Goal: Task Accomplishment & Management: Use online tool/utility

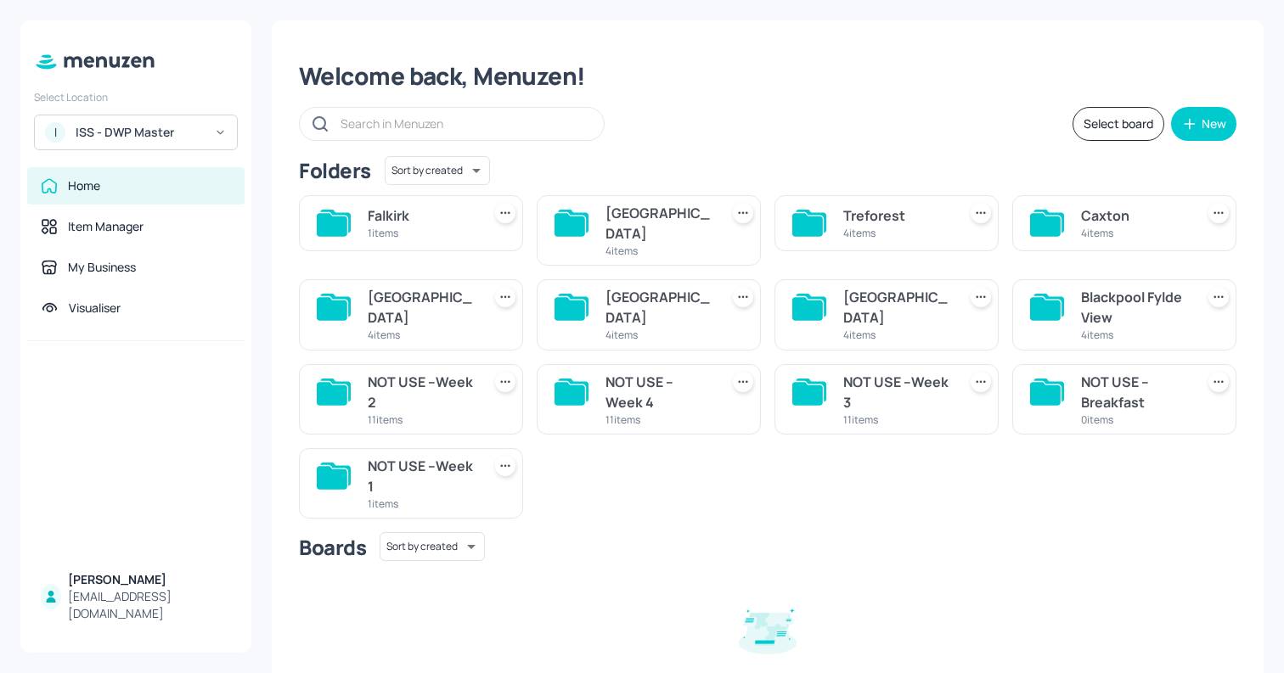
click at [172, 114] on div "Select Location I ISS - DWP Master" at bounding box center [135, 116] width 231 height 67
click at [189, 129] on div "ISS - DWP Master" at bounding box center [140, 132] width 128 height 17
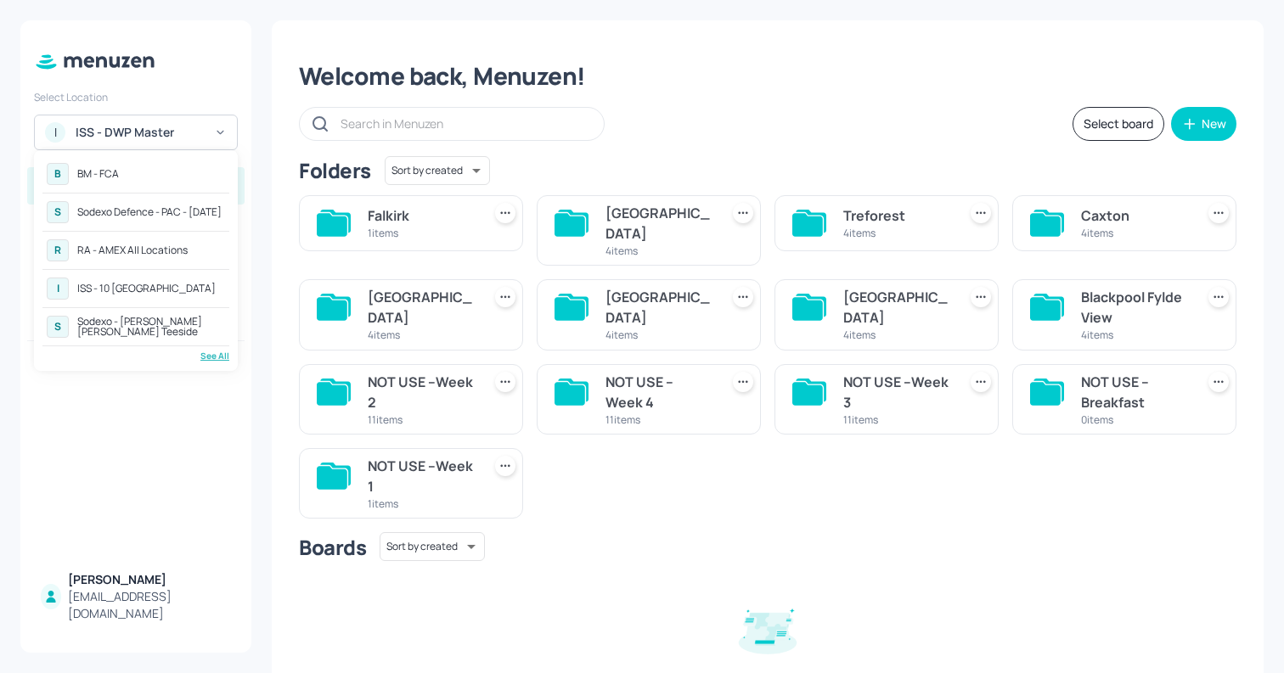
click at [207, 353] on div "See All" at bounding box center [135, 356] width 187 height 13
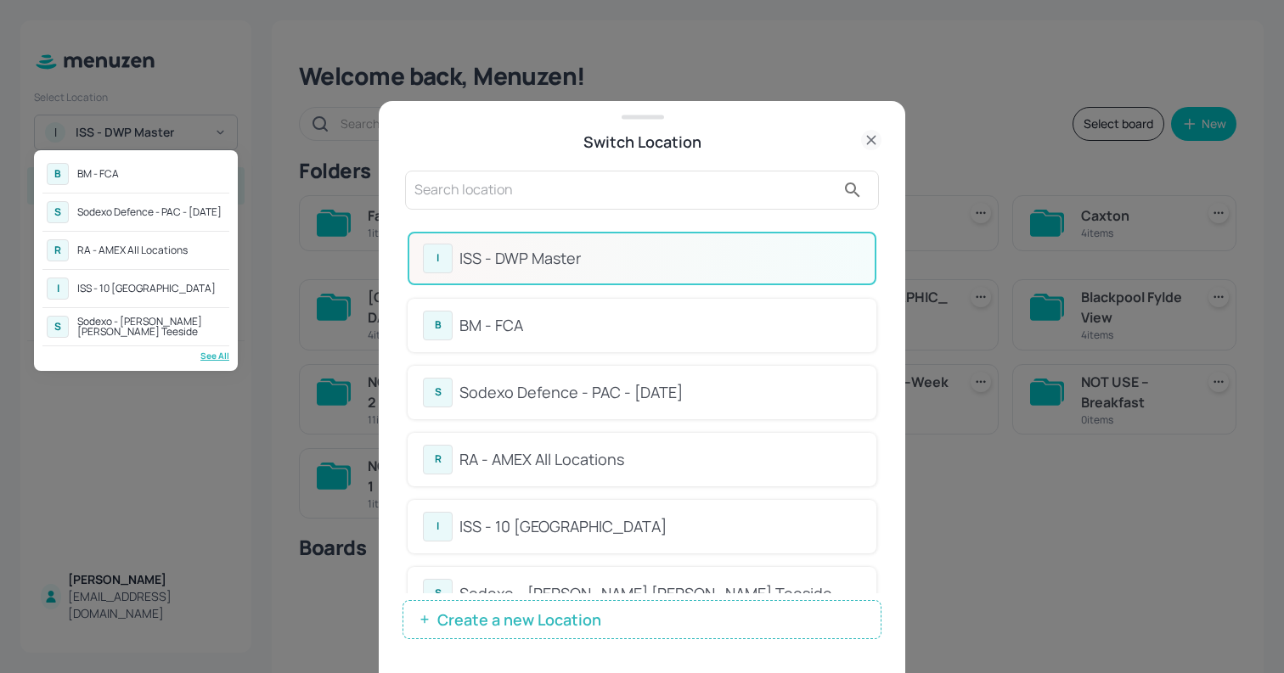
click at [883, 248] on div at bounding box center [642, 336] width 1284 height 673
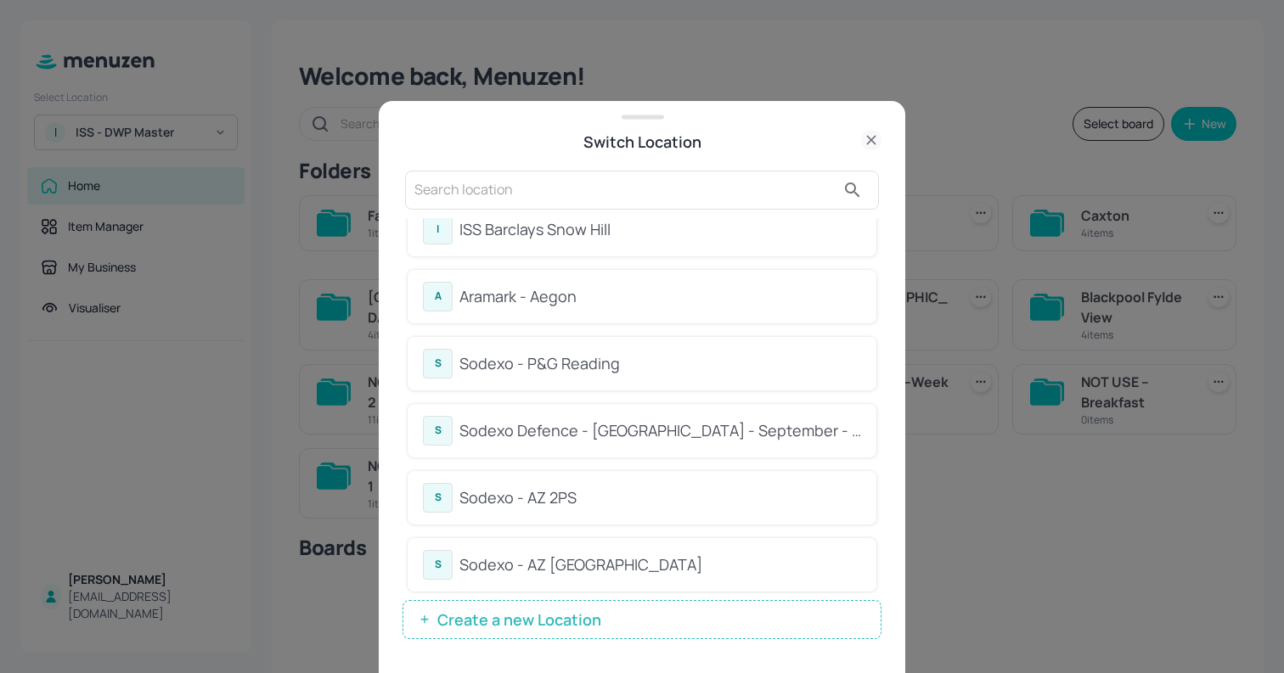
scroll to position [1640, 0]
click at [647, 426] on div "Sodexo Defence - Colchester - September - 2025" at bounding box center [660, 430] width 402 height 23
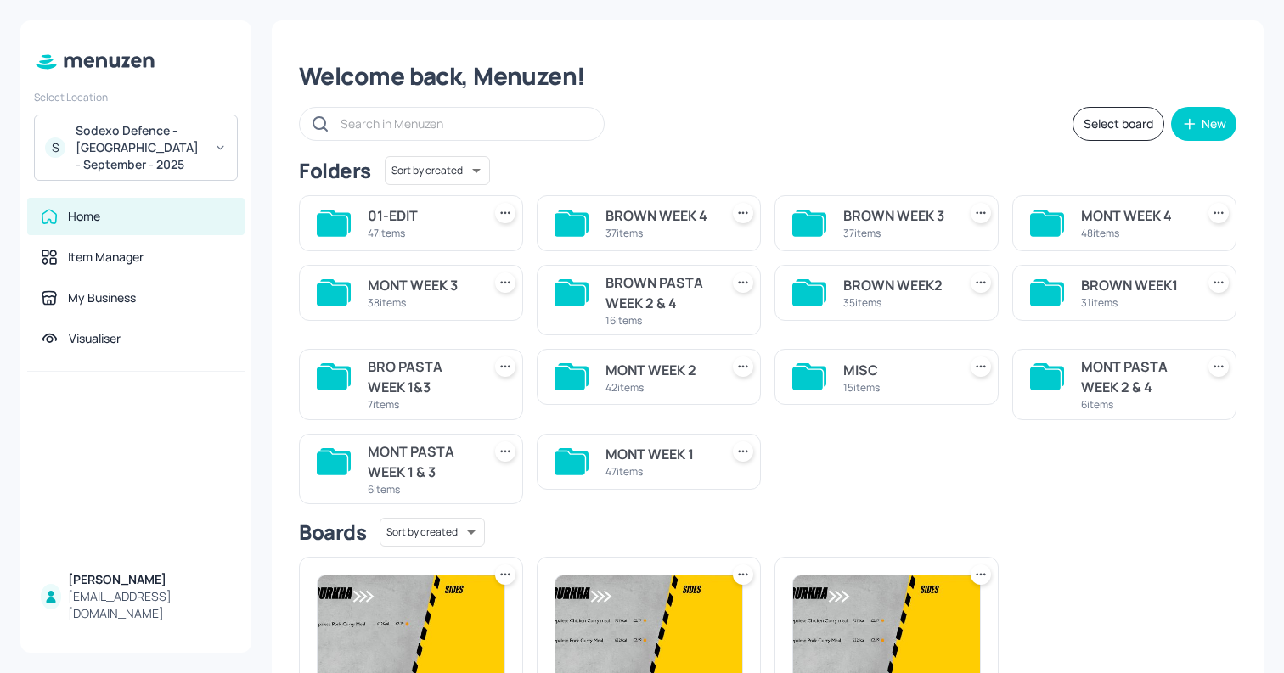
click at [928, 302] on div "35 items" at bounding box center [896, 303] width 107 height 14
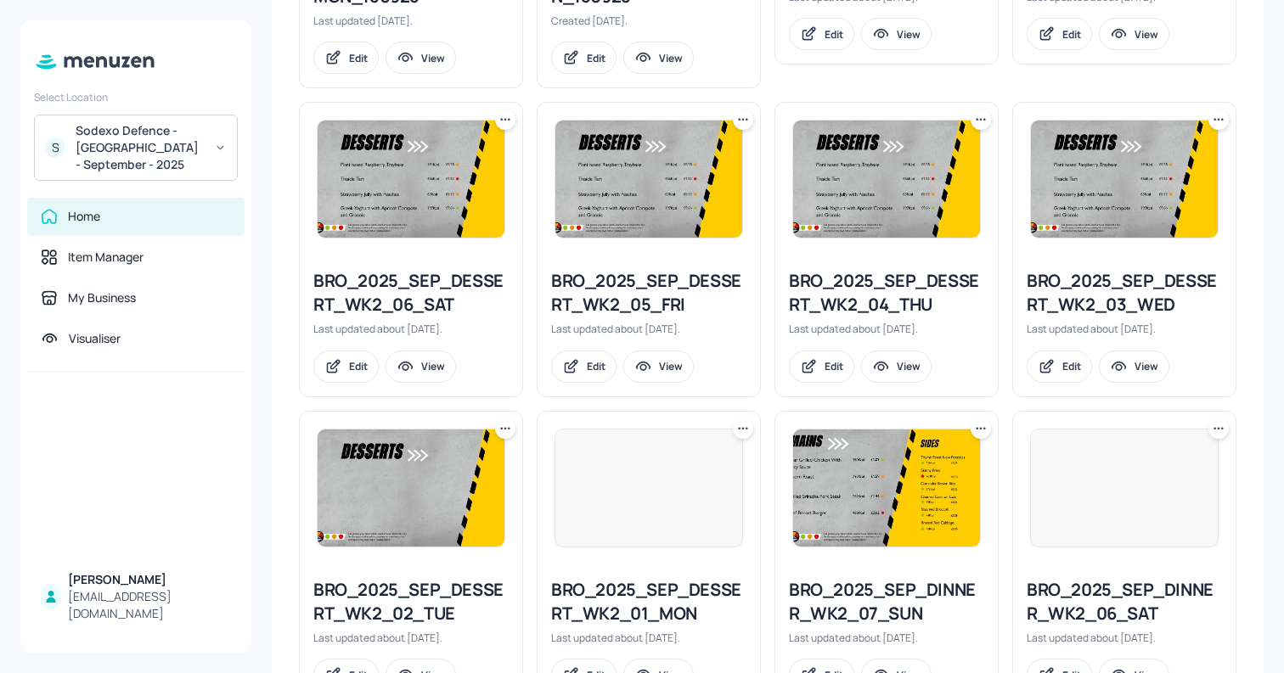
scroll to position [1825, 0]
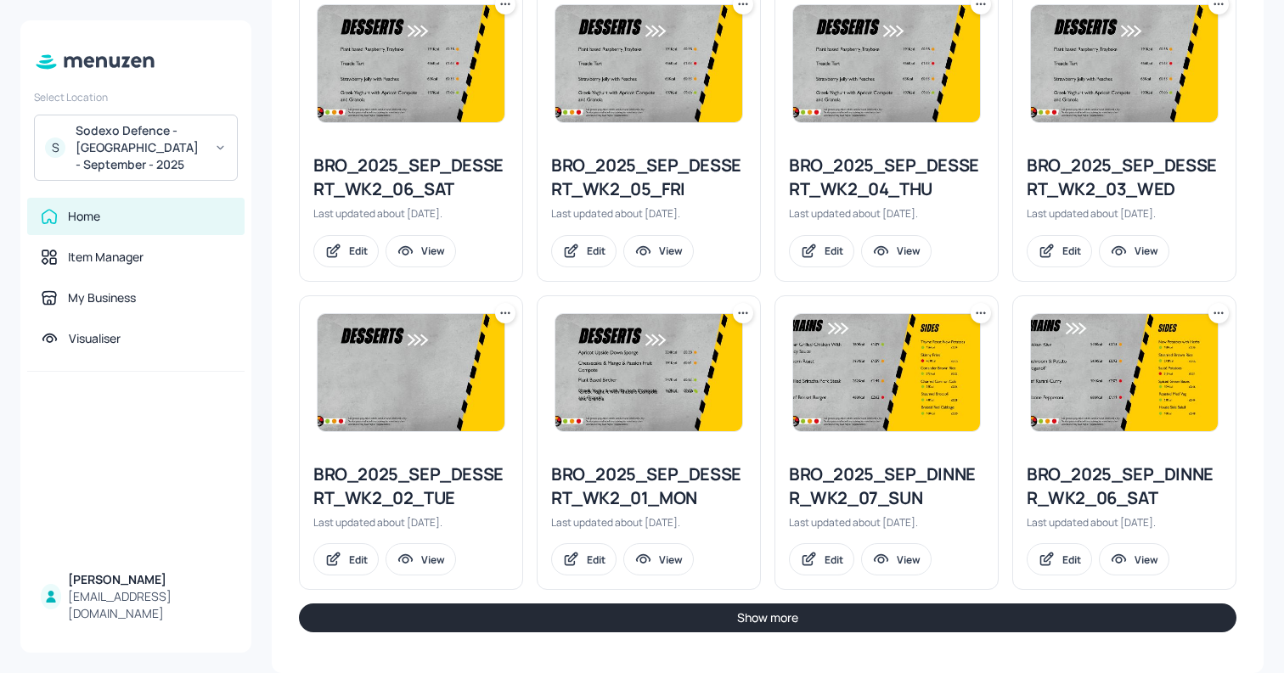
click at [904, 630] on button "Show more" at bounding box center [767, 618] width 937 height 29
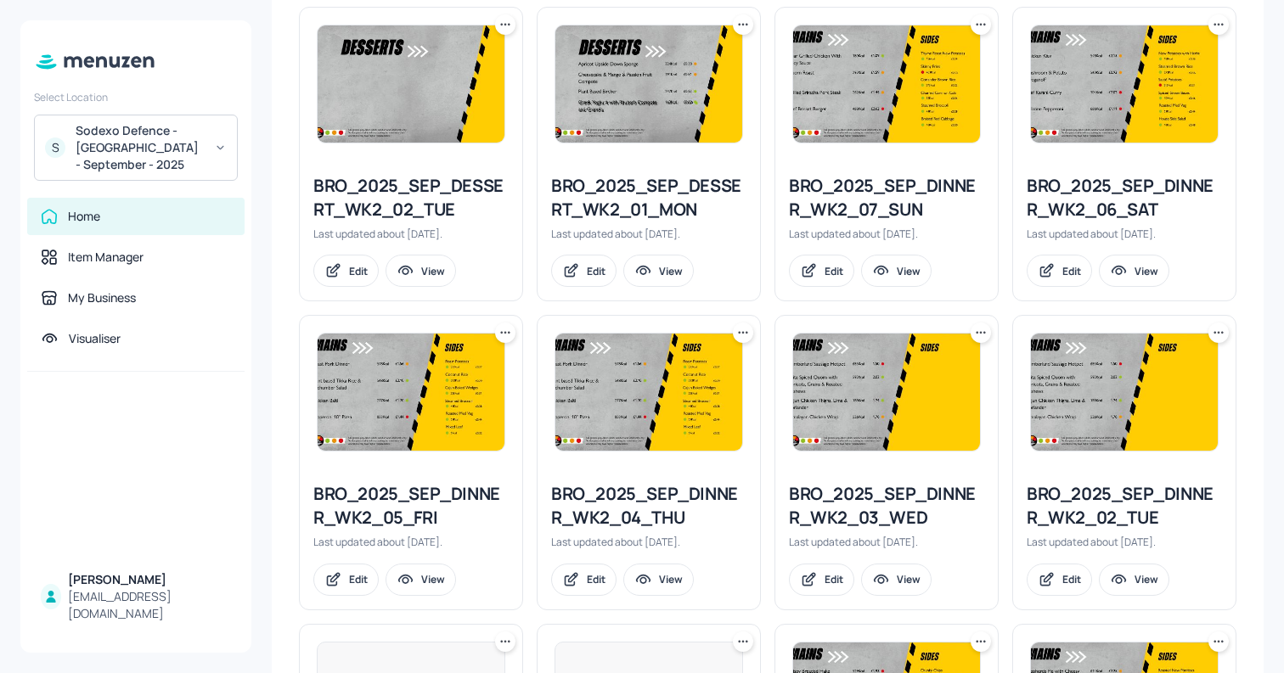
scroll to position [2708, 0]
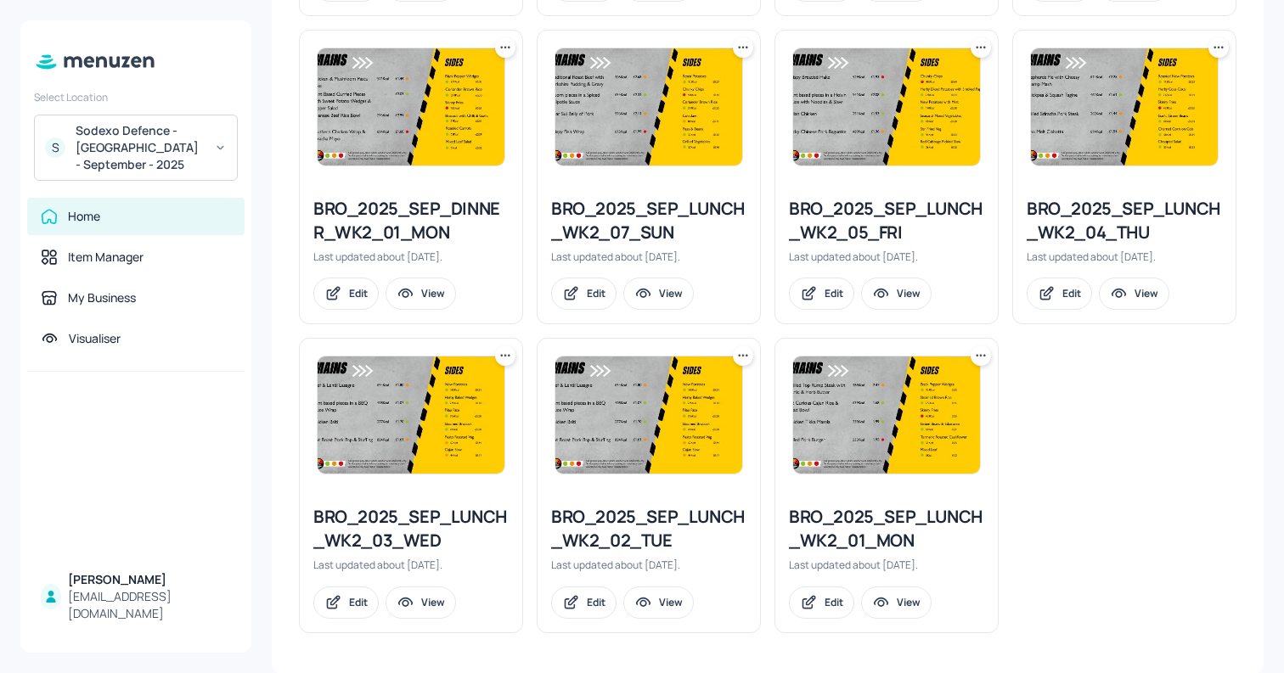
click at [738, 355] on icon at bounding box center [743, 355] width 17 height 17
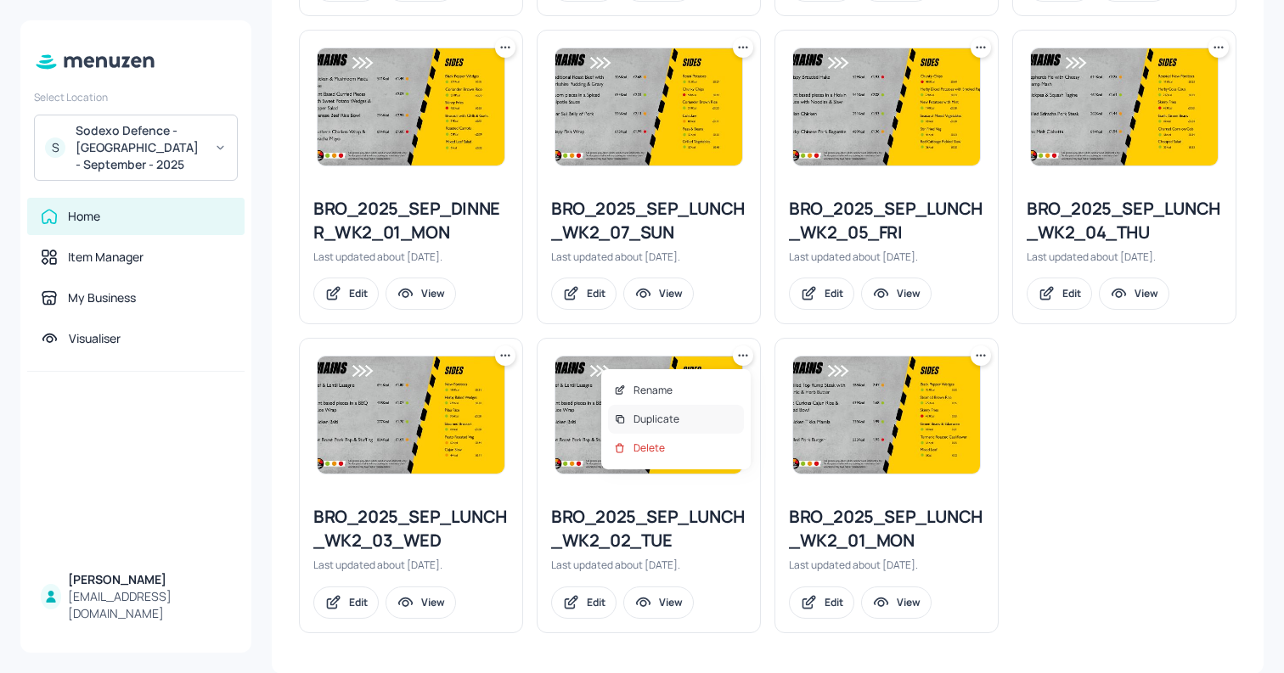
click at [716, 413] on div "Duplicate" at bounding box center [676, 419] width 136 height 29
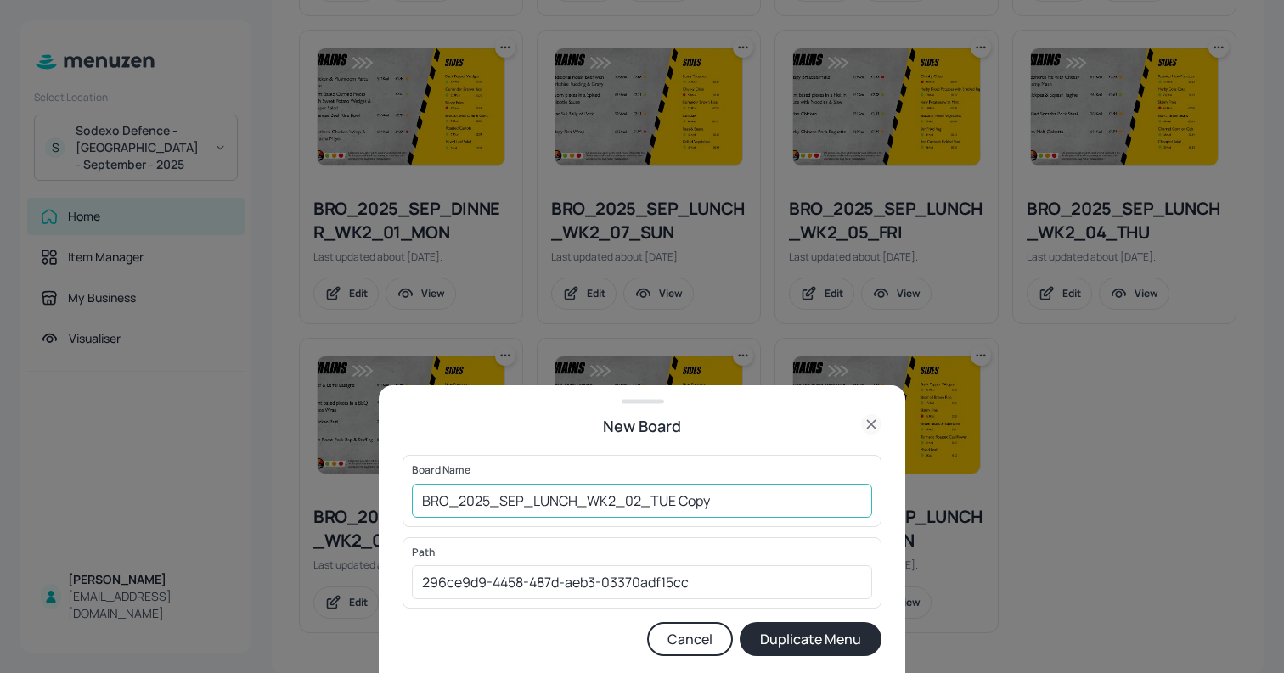
click at [691, 504] on input "BRO_2025_SEP_LUNCH_WK2_02_TUE Copy" at bounding box center [642, 501] width 460 height 34
type input "01ED_BRO_2025_SEP_LUNCH_WK2_02_TUE 141025"
click at [827, 638] on button "Duplicate Menu" at bounding box center [811, 639] width 142 height 34
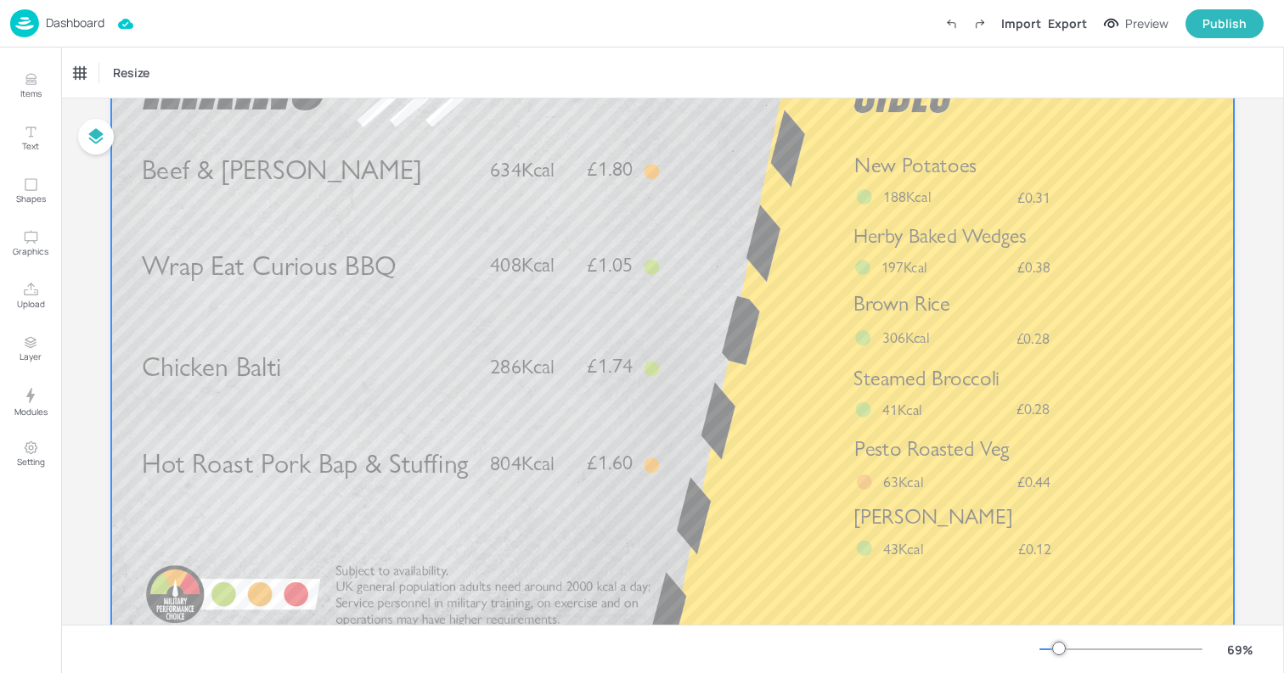
scroll to position [138, 0]
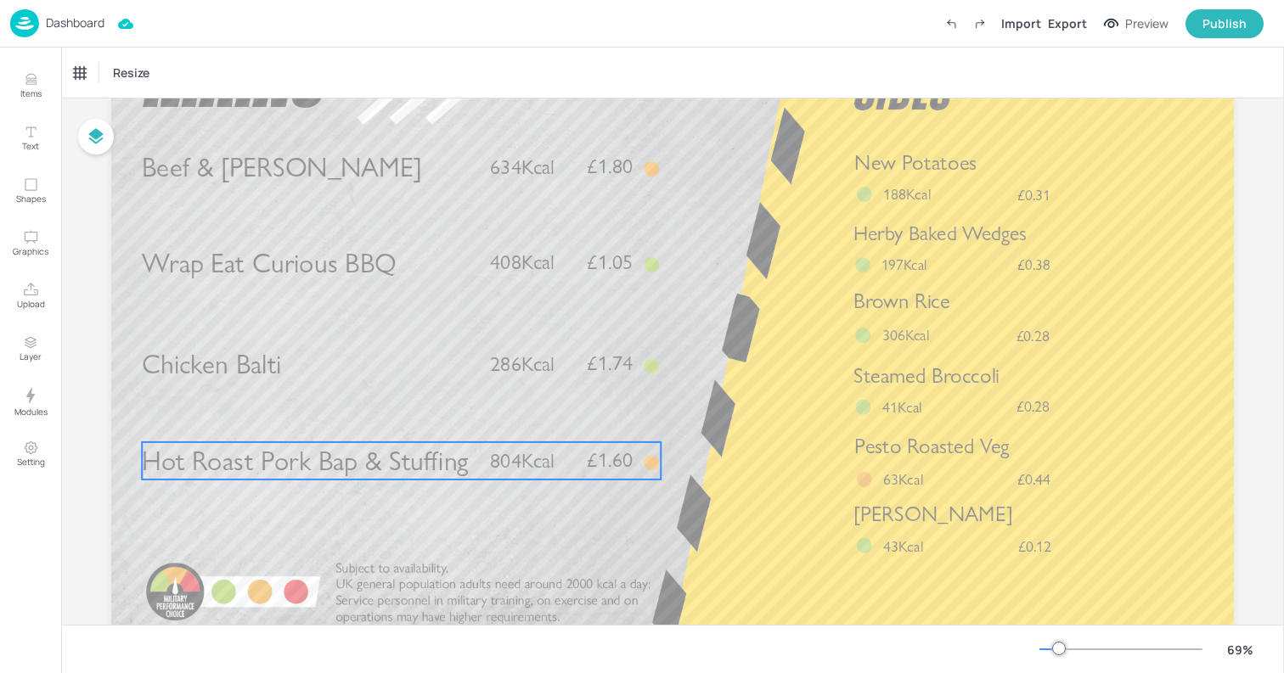
click at [476, 463] on div "Hot Roast Pork Bap & Stuffing £1.60 804Kcal" at bounding box center [401, 460] width 519 height 37
click at [398, 407] on icon at bounding box center [402, 414] width 14 height 14
click at [450, 412] on icon "Delete" at bounding box center [456, 414] width 13 height 14
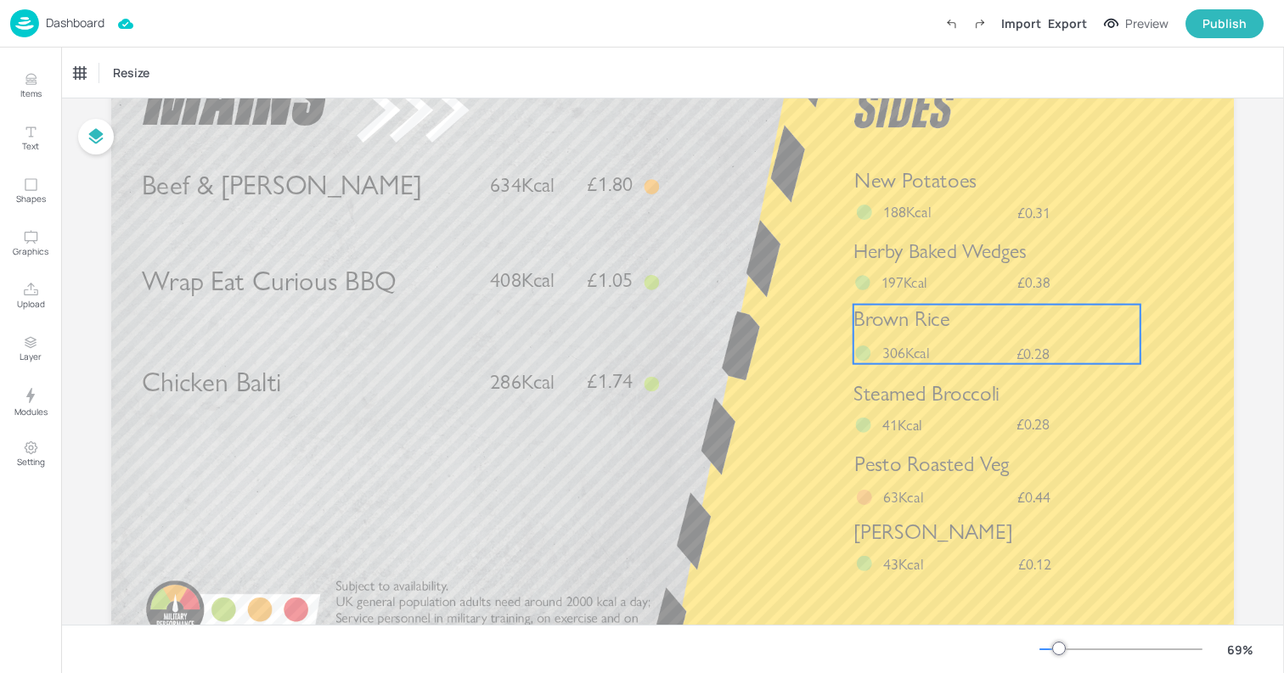
scroll to position [100, 0]
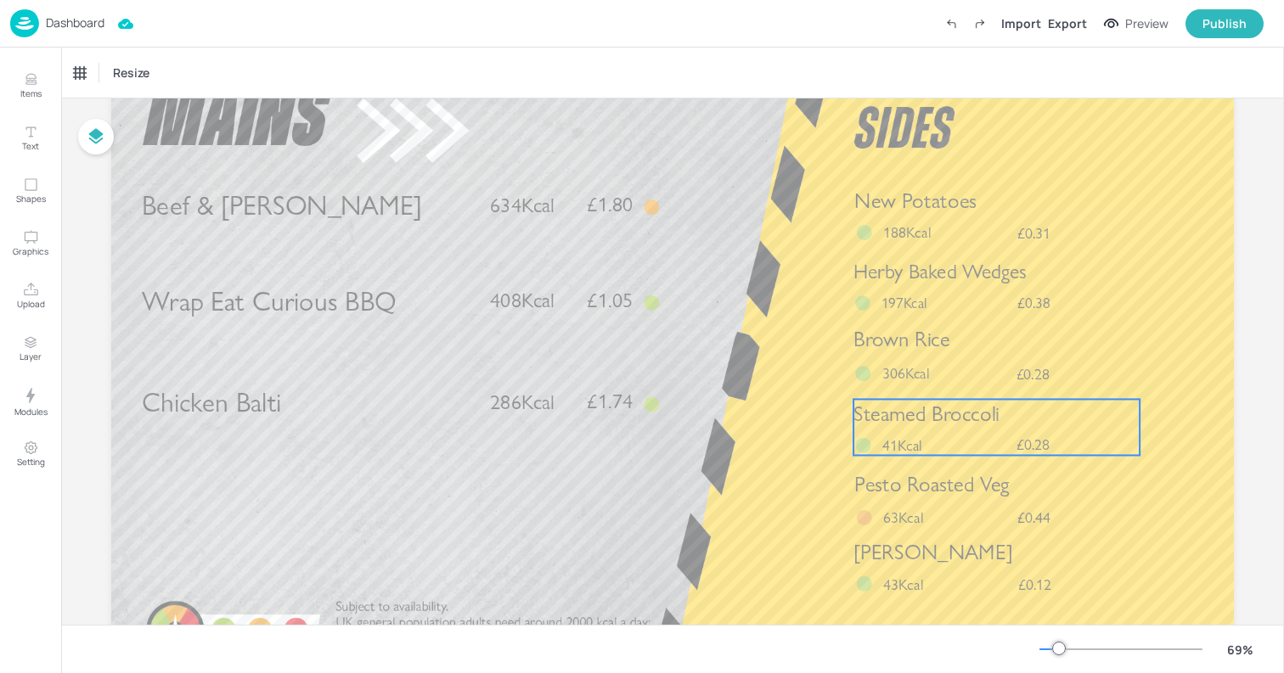
click at [977, 415] on span "Steamed Broccoli" at bounding box center [926, 414] width 146 height 25
click at [996, 365] on icon at bounding box center [997, 370] width 10 height 12
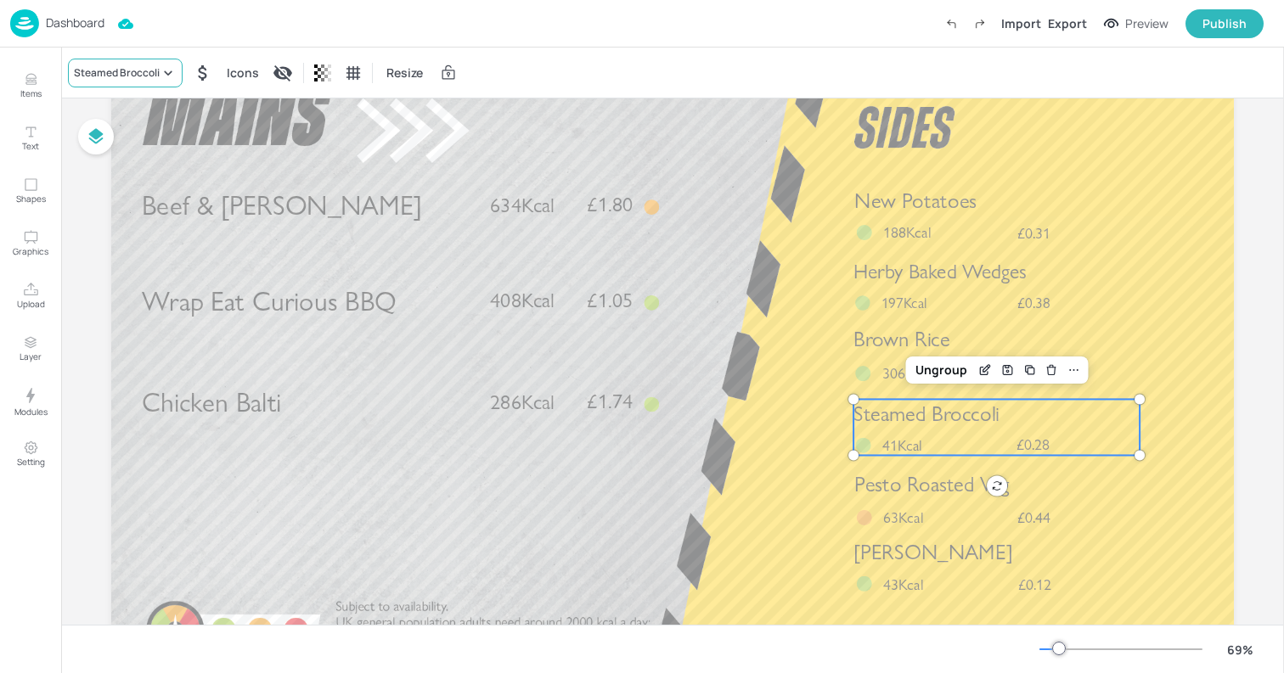
click at [161, 76] on icon at bounding box center [168, 73] width 17 height 17
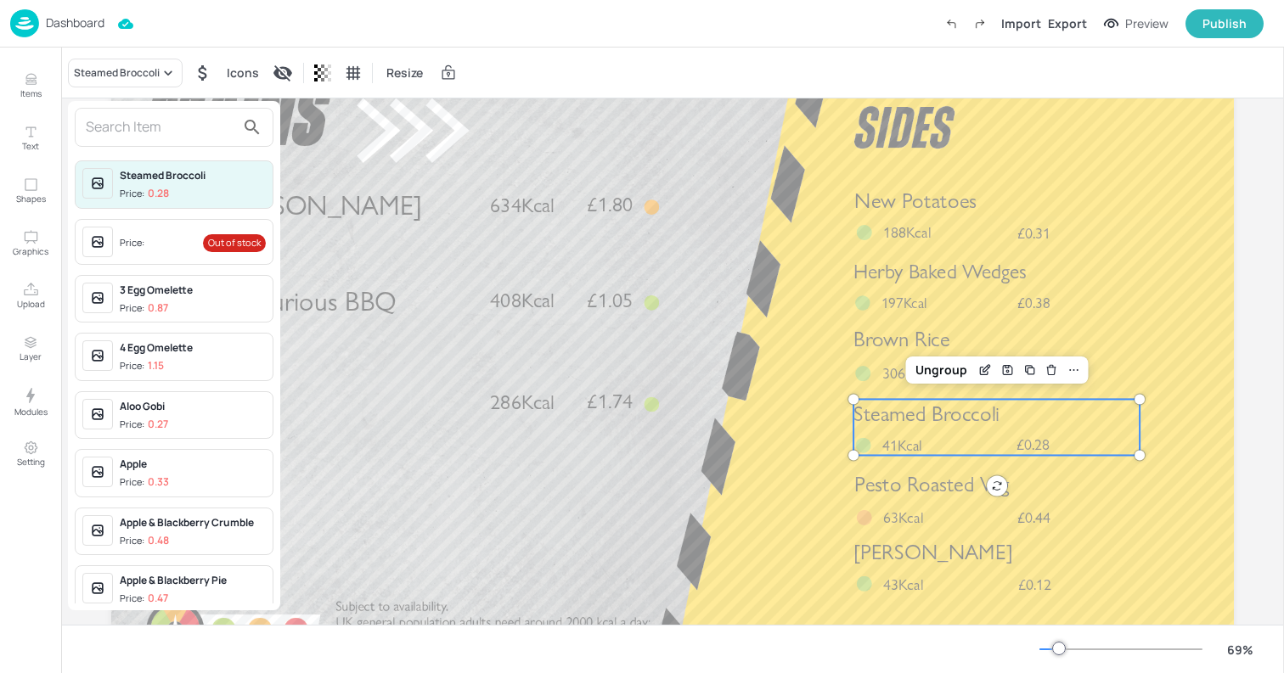
click at [161, 136] on input "text" at bounding box center [160, 127] width 149 height 27
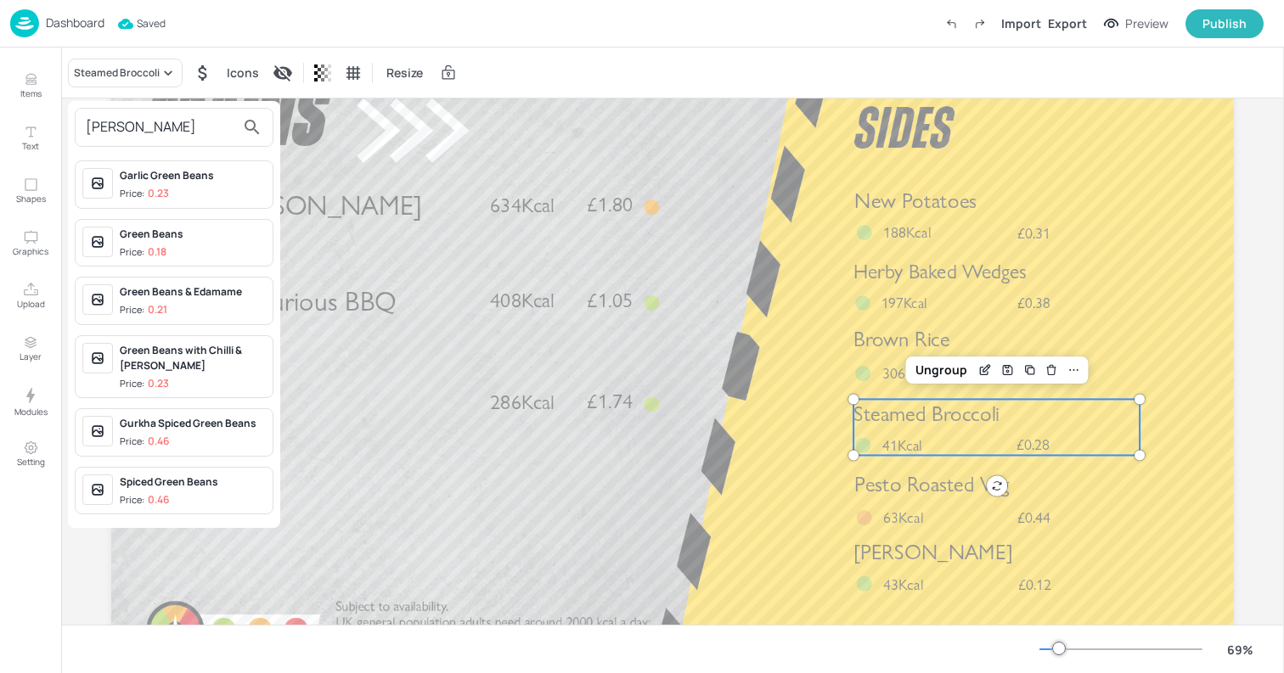
type input "green bea"
click at [177, 239] on div "Green Beans" at bounding box center [193, 234] width 146 height 15
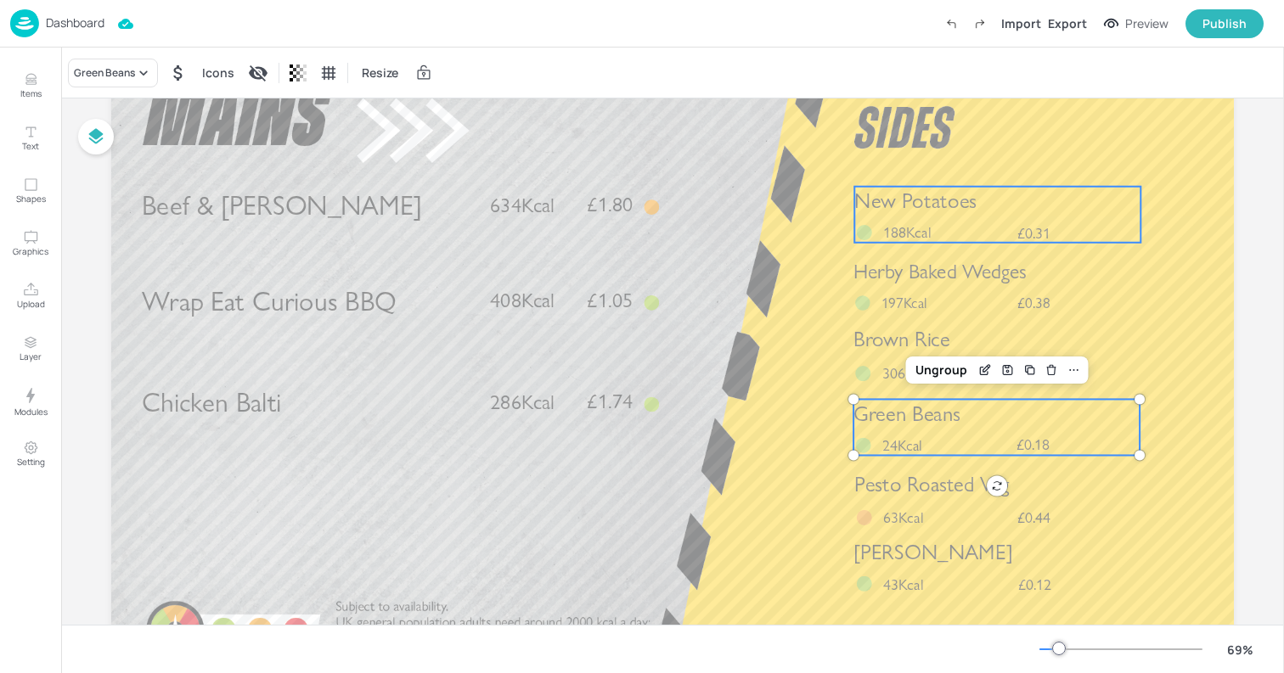
click at [961, 214] on span "New Potatoes" at bounding box center [915, 201] width 122 height 25
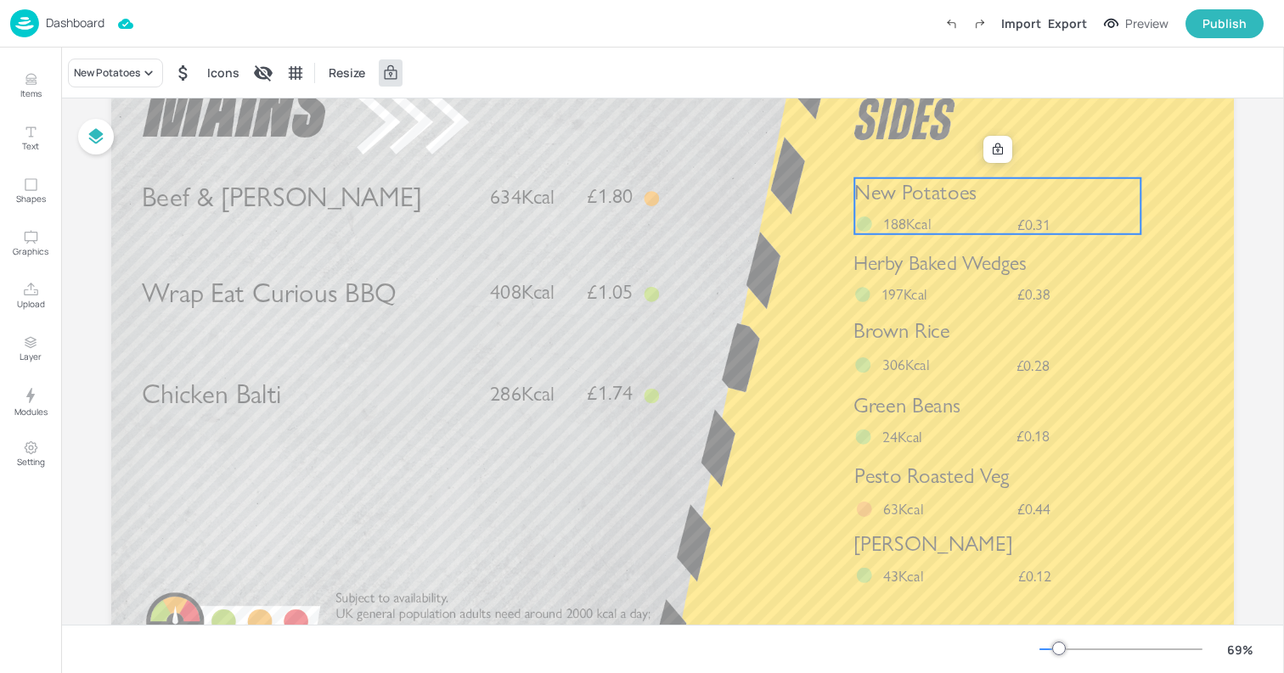
scroll to position [82, 0]
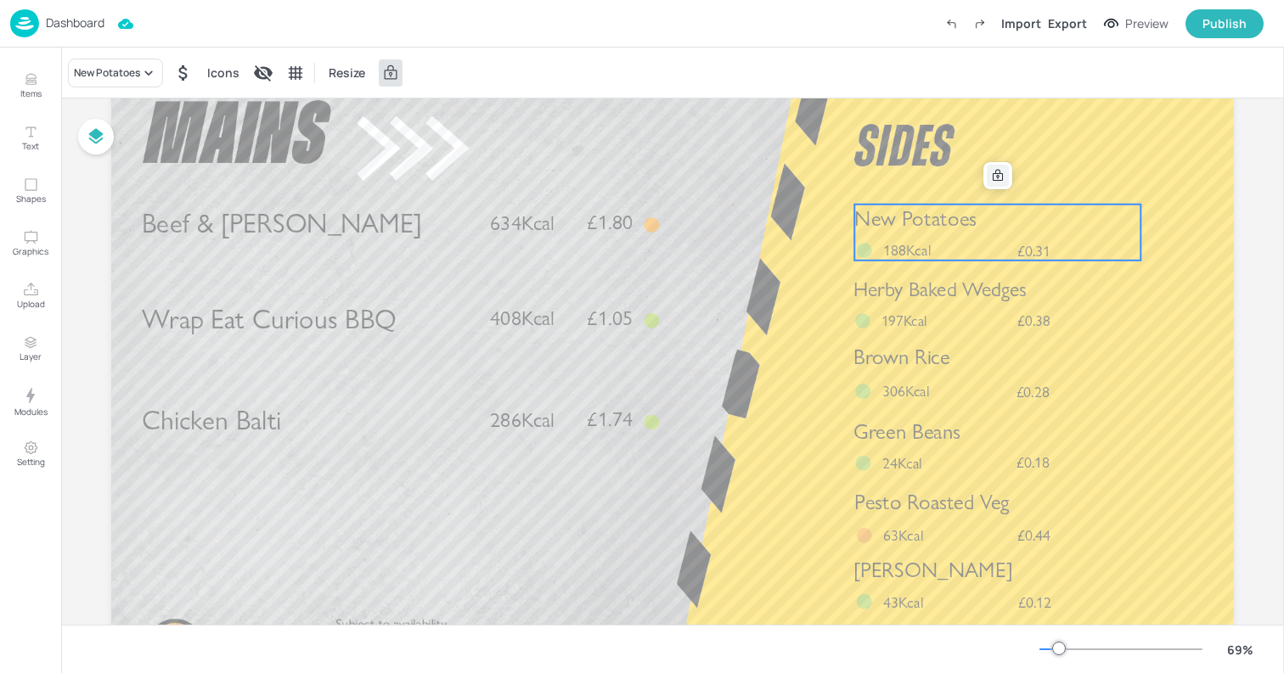
click at [1000, 173] on icon at bounding box center [998, 176] width 14 height 14
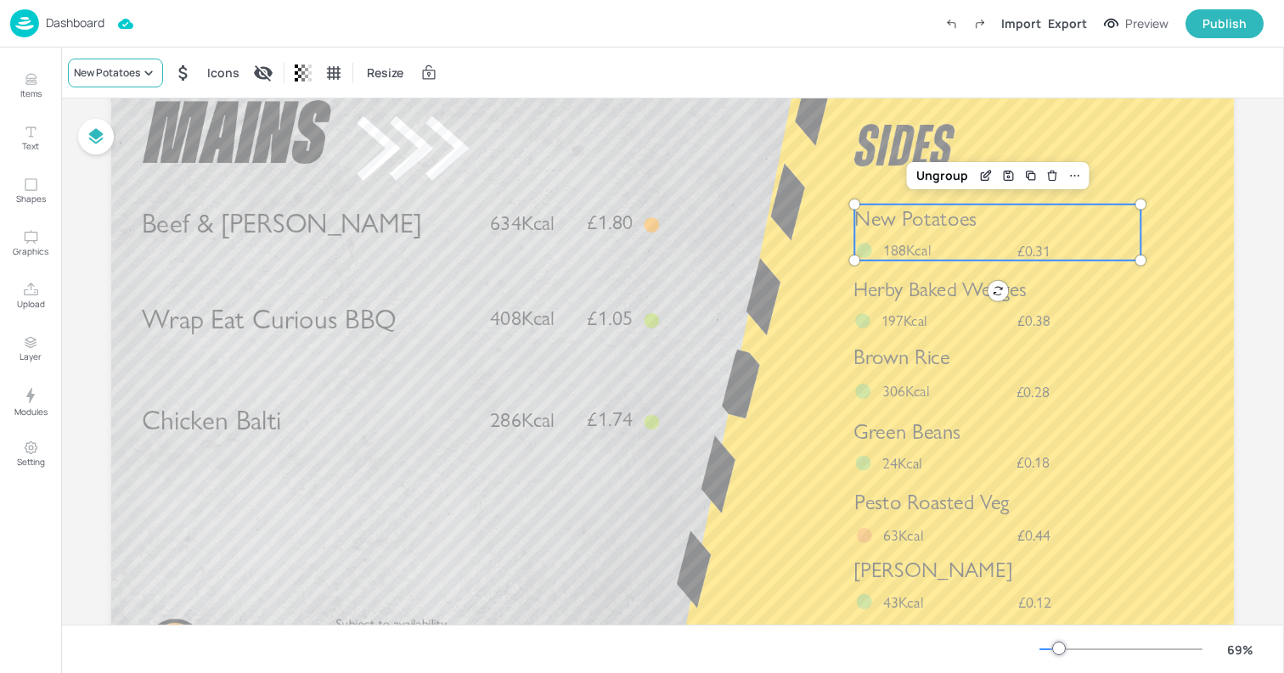
click at [98, 69] on div "New Potatoes" at bounding box center [107, 72] width 66 height 15
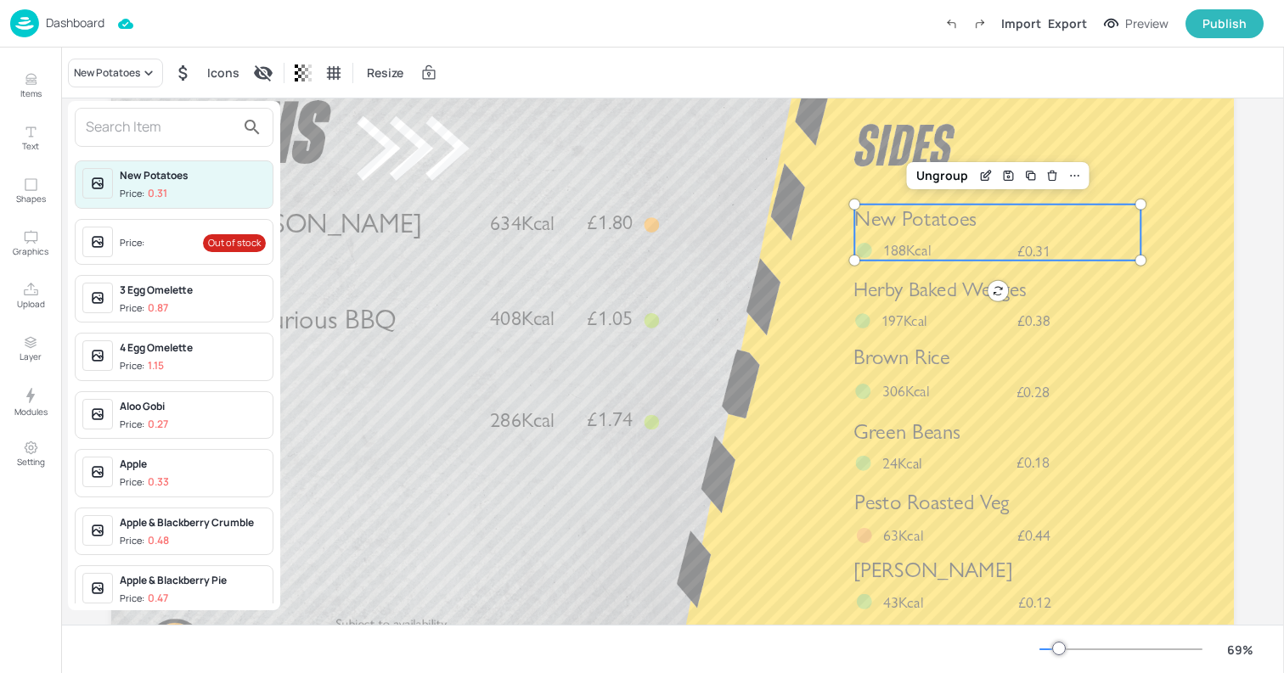
click at [128, 119] on input "text" at bounding box center [160, 127] width 149 height 27
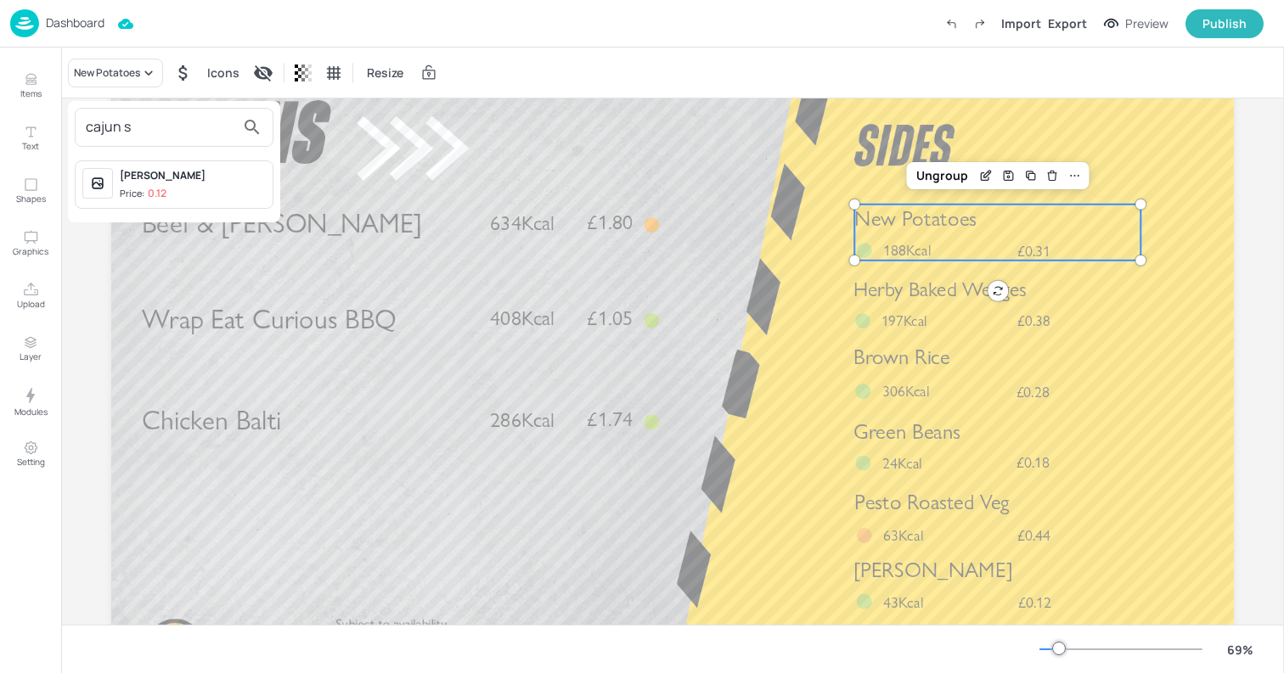
type input "cajun s"
click at [145, 189] on div "Price: 0.12" at bounding box center [143, 194] width 47 height 14
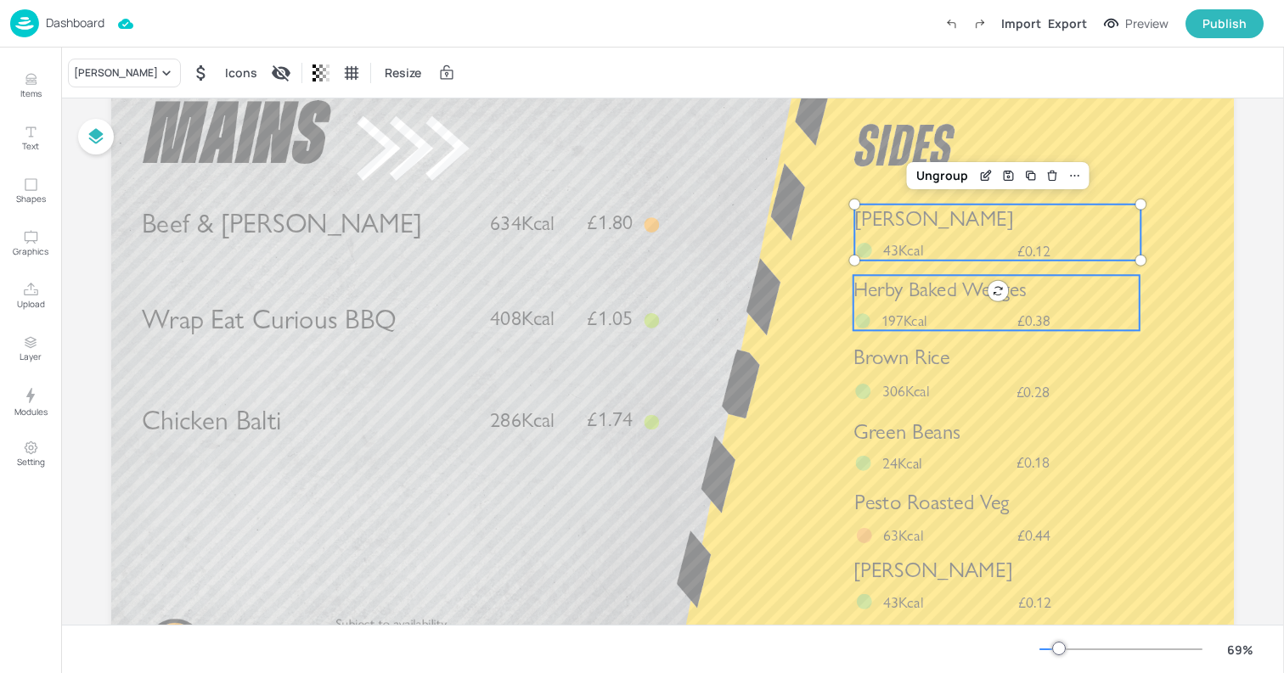
scroll to position [201, 0]
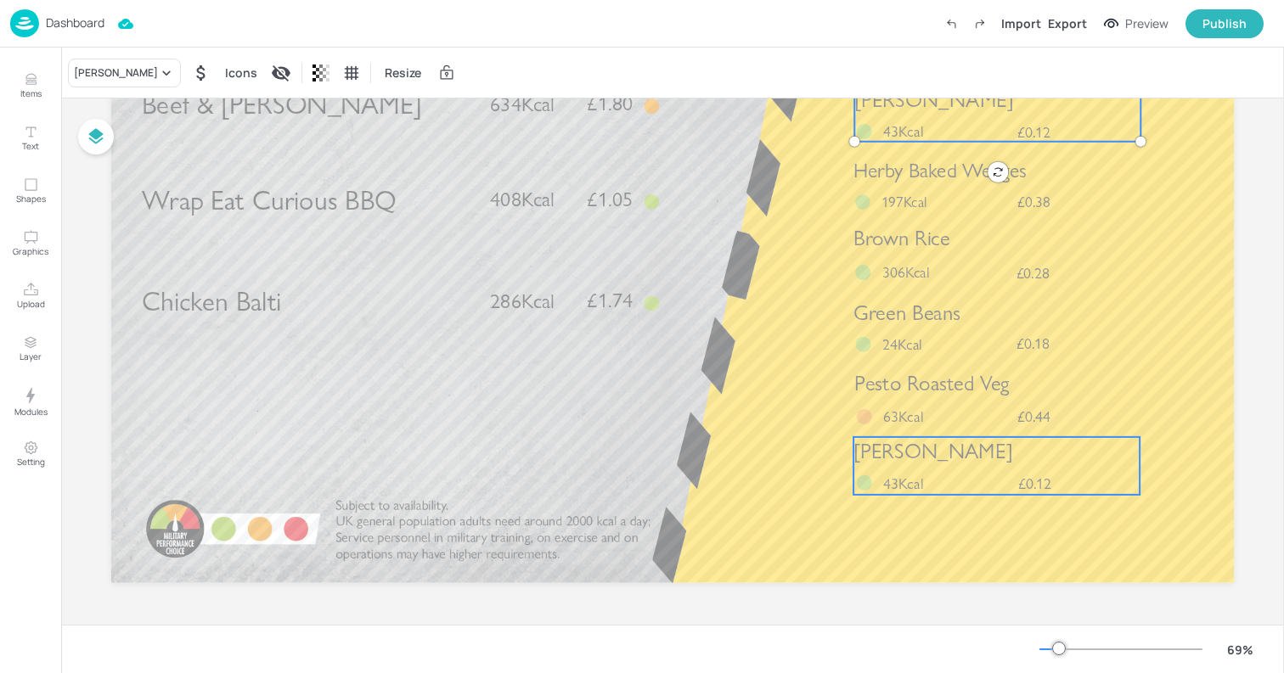
click at [955, 470] on div "Cajun Slaw £0.12 43Kcal" at bounding box center [996, 466] width 286 height 58
click at [998, 407] on icon at bounding box center [997, 408] width 10 height 12
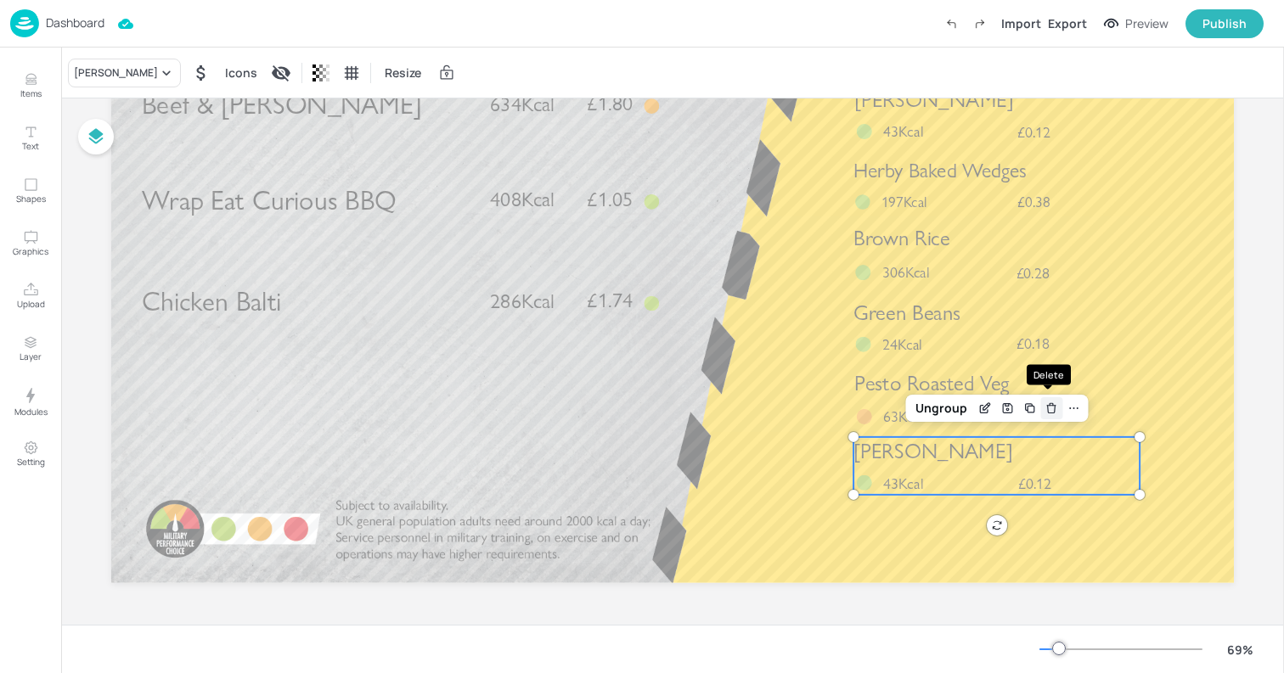
click at [1040, 406] on div "Delete" at bounding box center [1051, 408] width 22 height 22
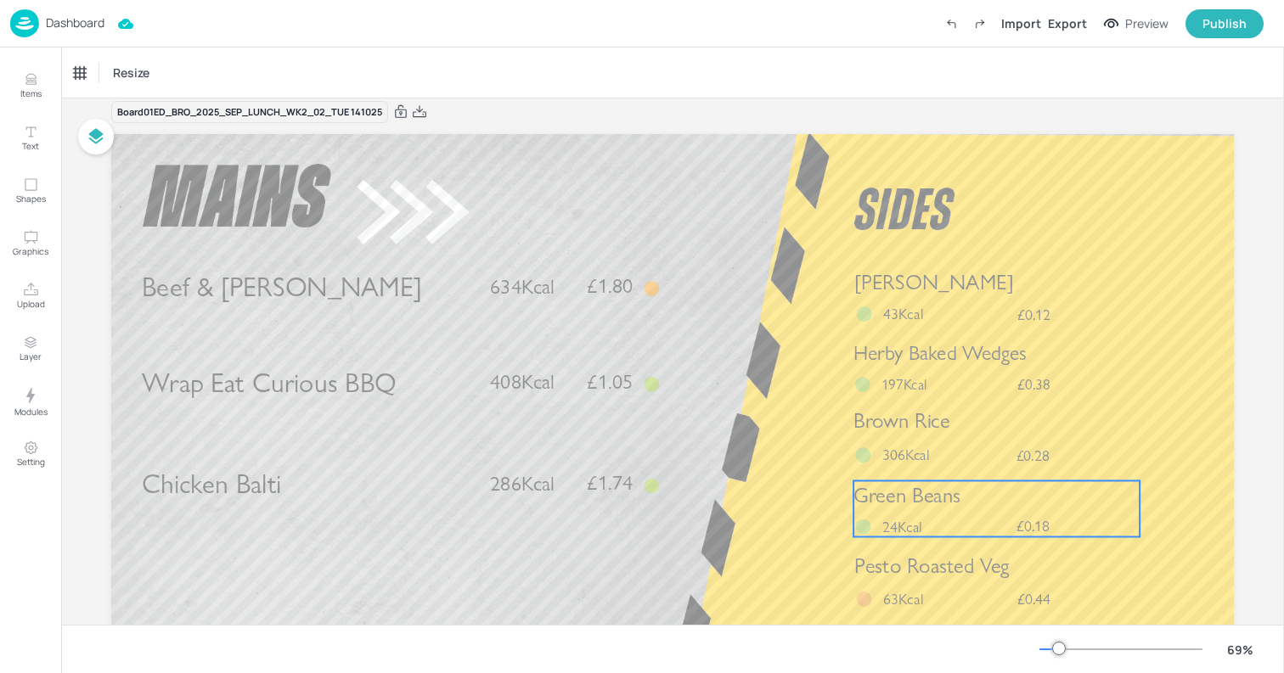
scroll to position [0, 0]
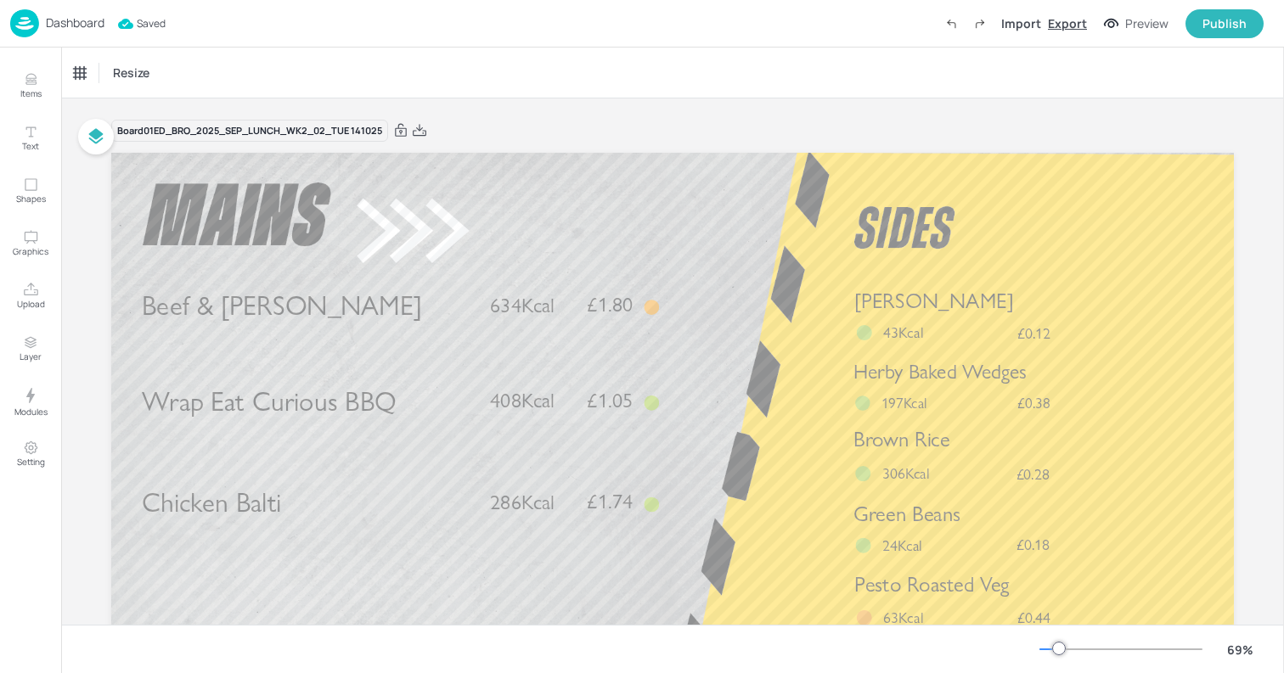
click at [1066, 27] on div "Export" at bounding box center [1067, 23] width 39 height 18
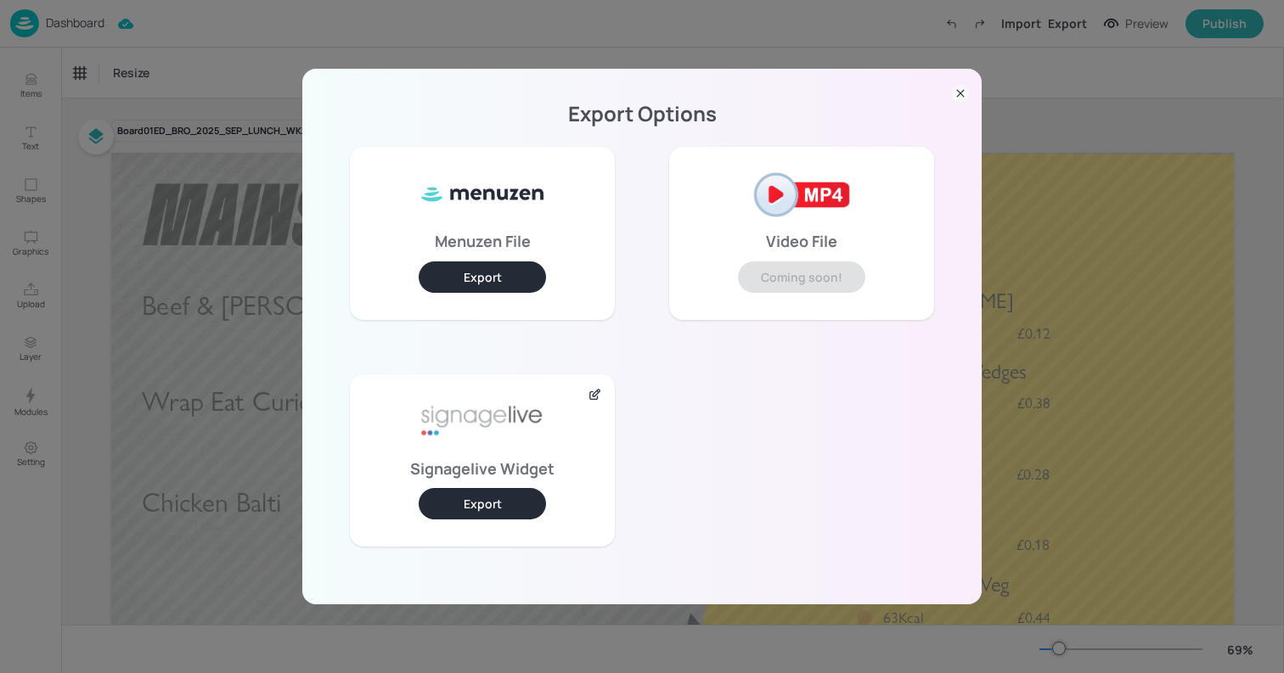
click at [504, 500] on button "Export" at bounding box center [482, 503] width 127 height 31
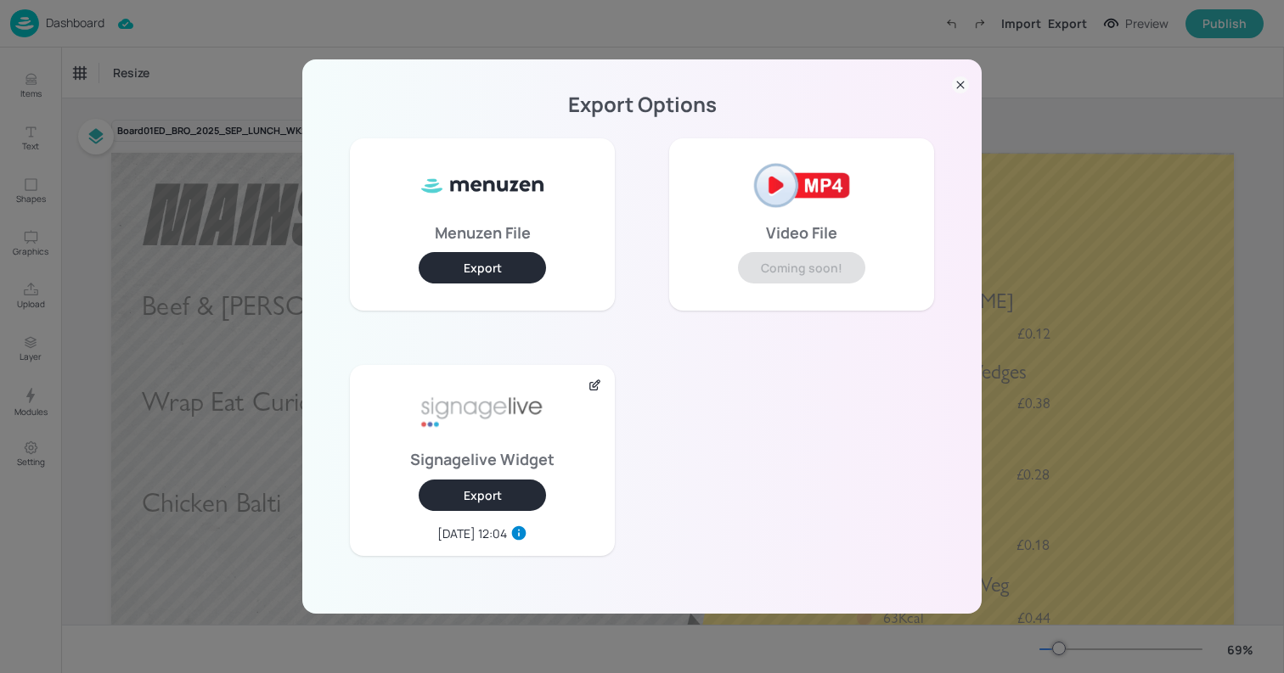
click at [965, 89] on icon at bounding box center [960, 84] width 17 height 17
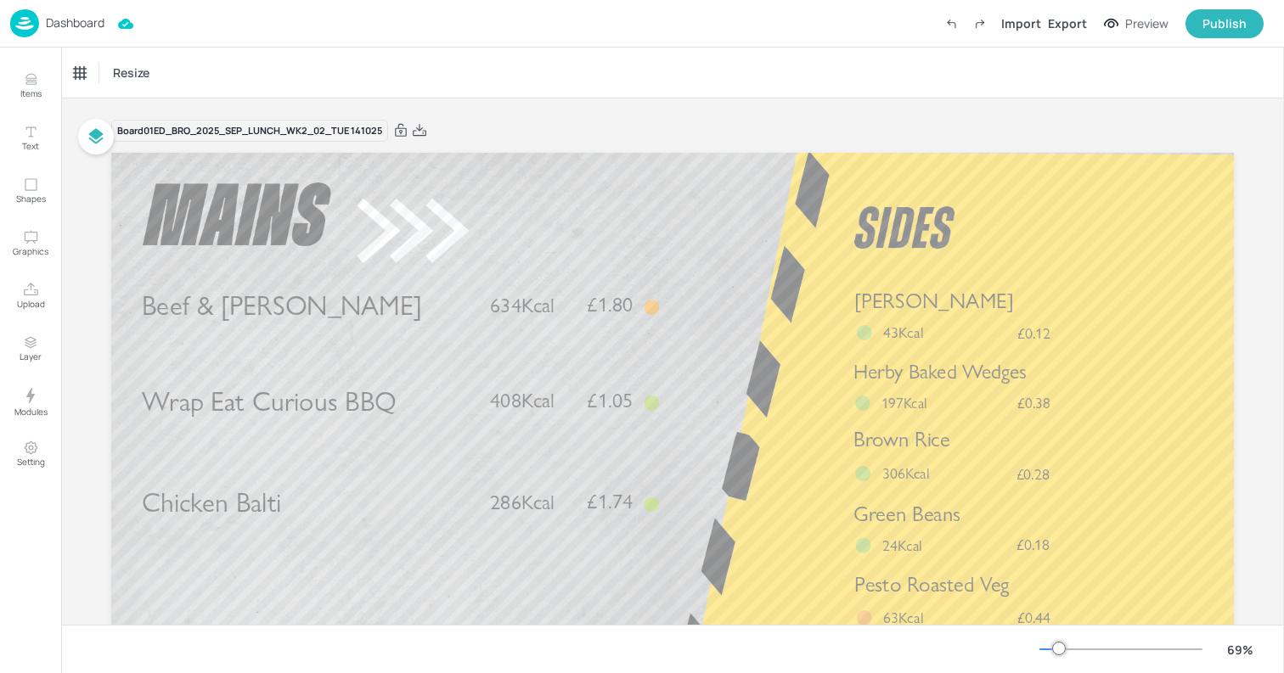
click at [104, 20] on p "Dashboard" at bounding box center [75, 23] width 59 height 12
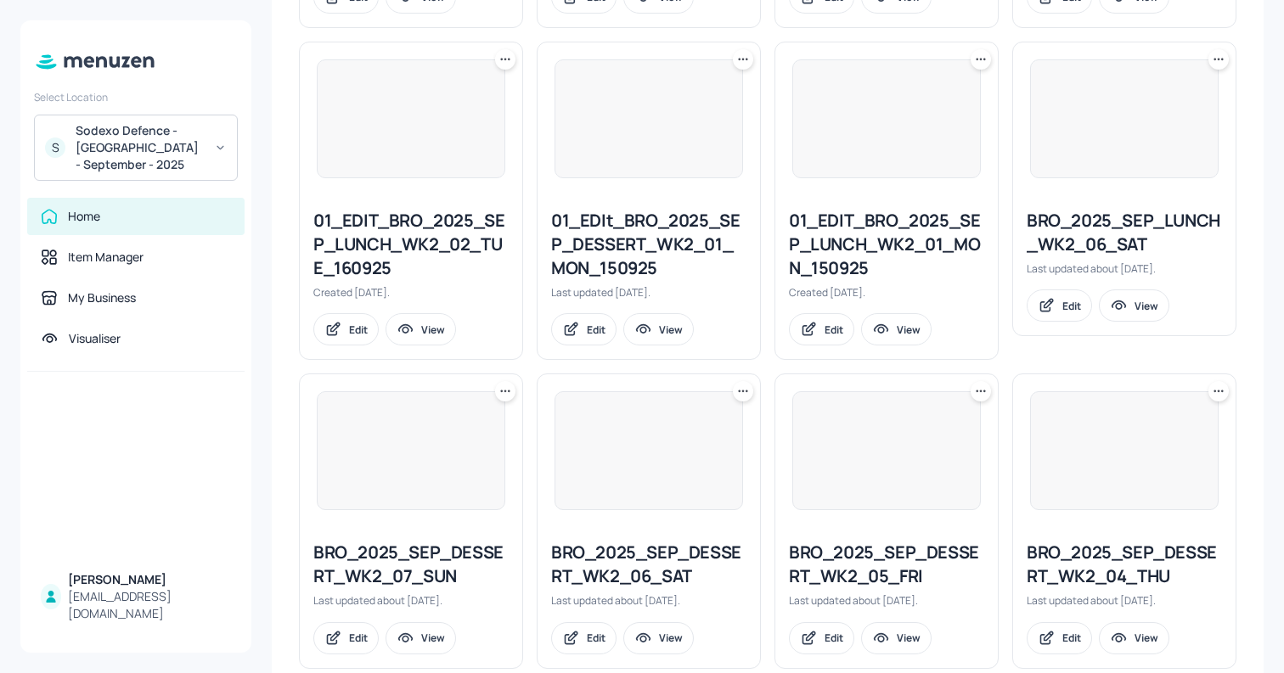
scroll to position [1825, 0]
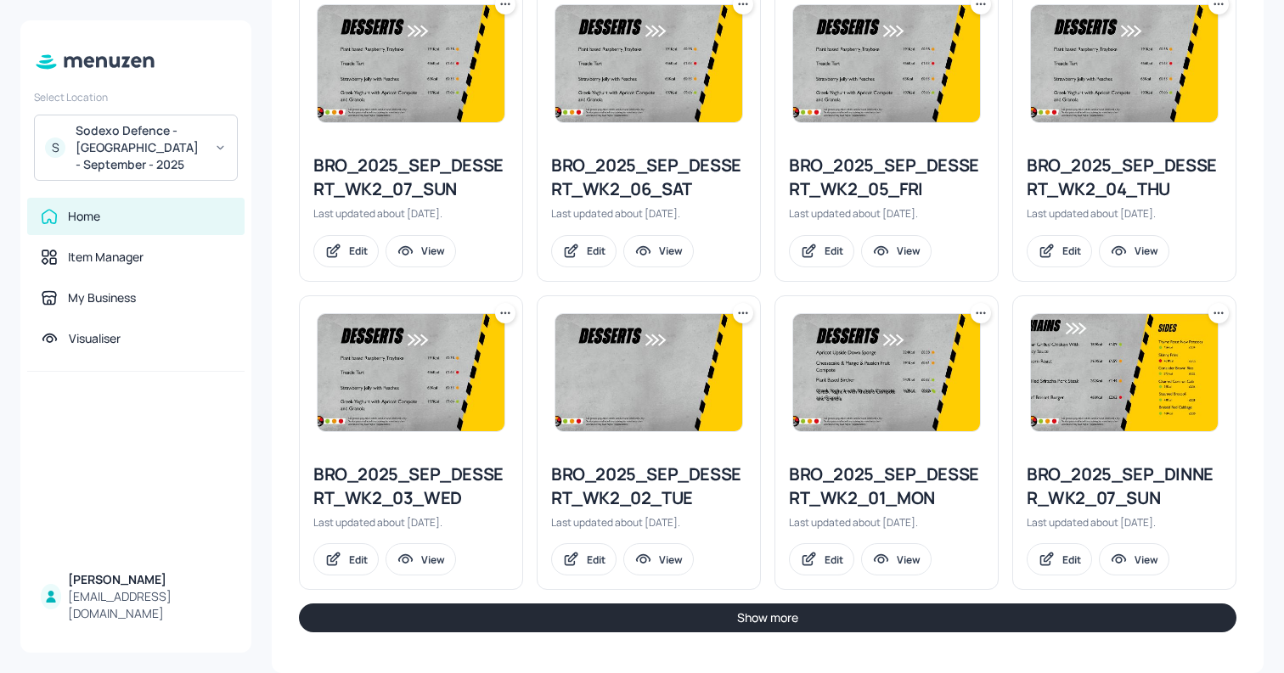
click at [791, 616] on button "Show more" at bounding box center [767, 618] width 937 height 29
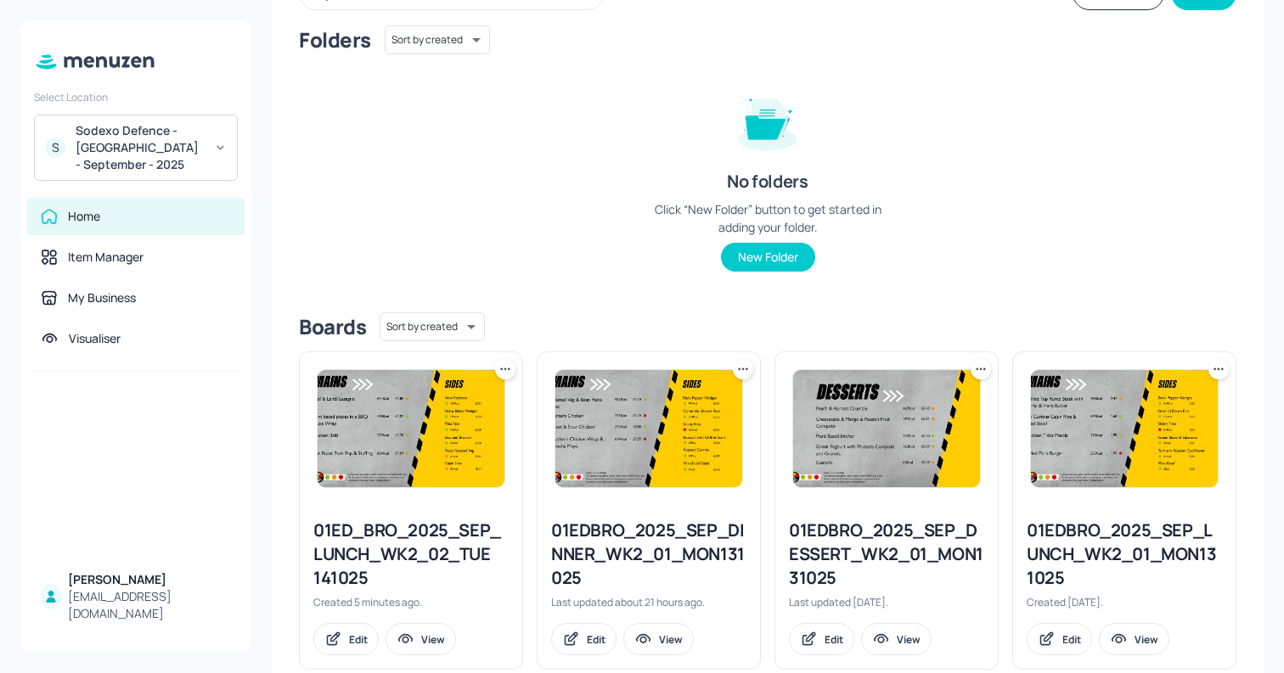
scroll to position [0, 0]
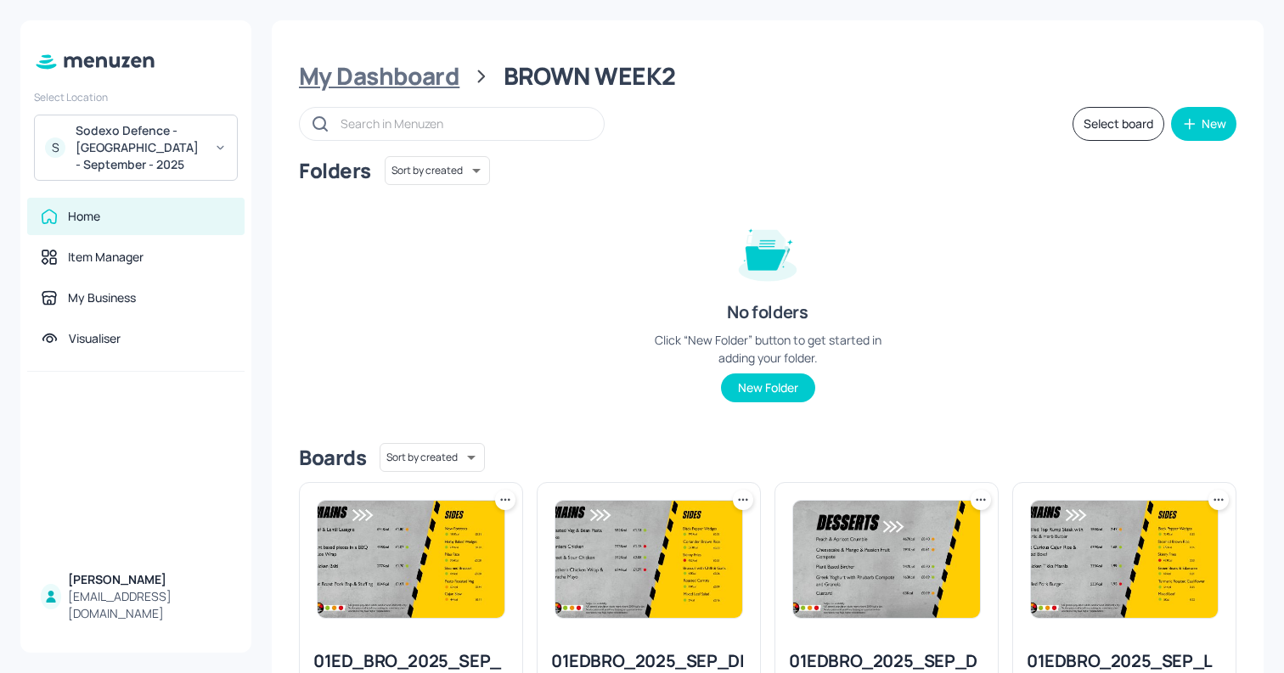
click at [448, 88] on div "My Dashboard" at bounding box center [379, 76] width 160 height 31
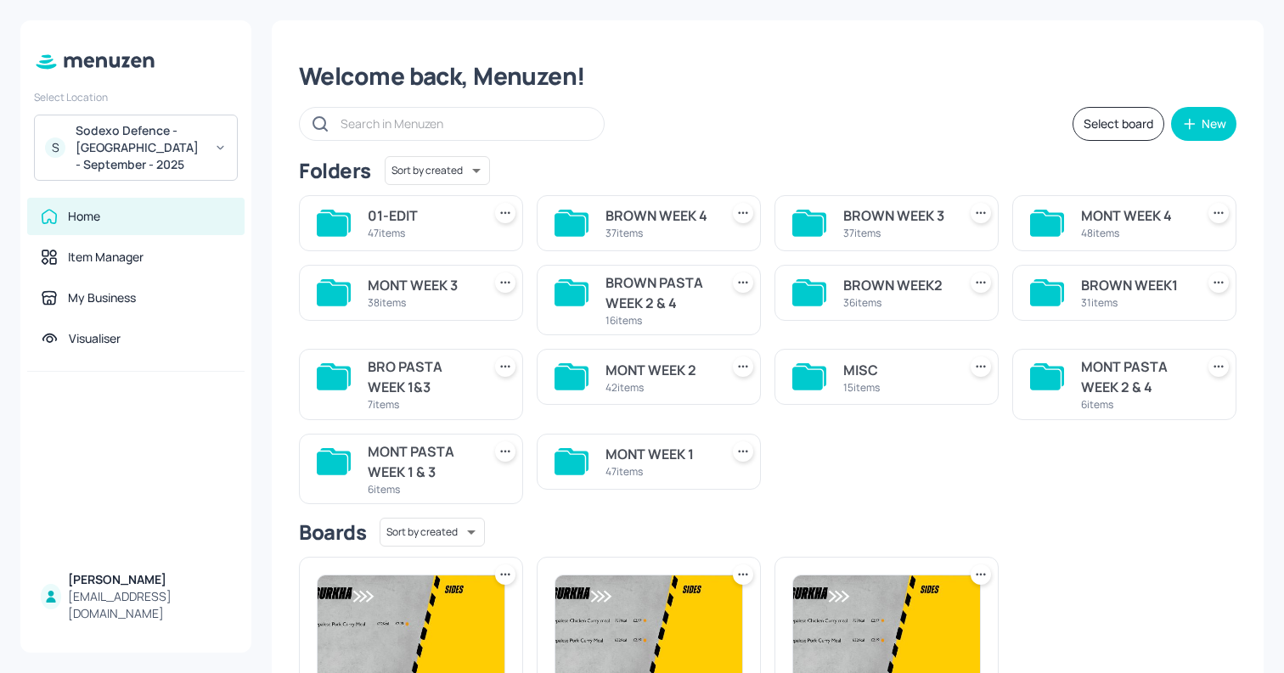
click at [635, 277] on div "BROWN PASTA WEEK 2 & 4" at bounding box center [658, 293] width 107 height 41
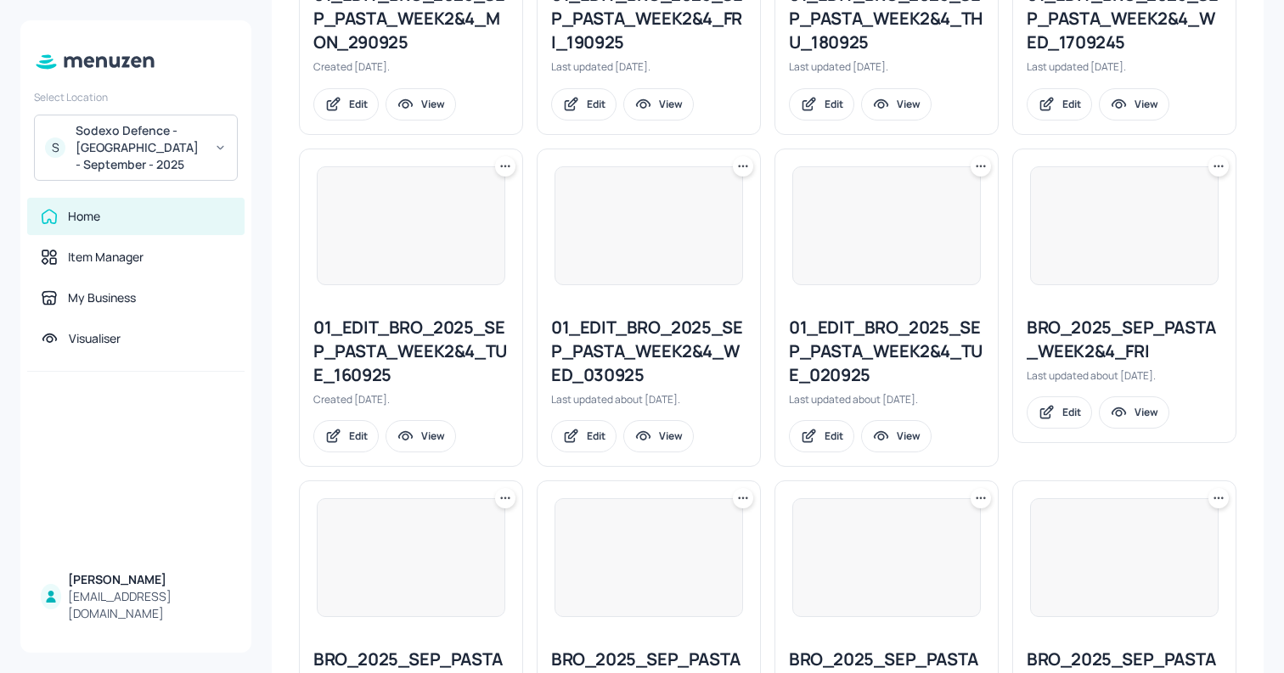
scroll to position [1141, 0]
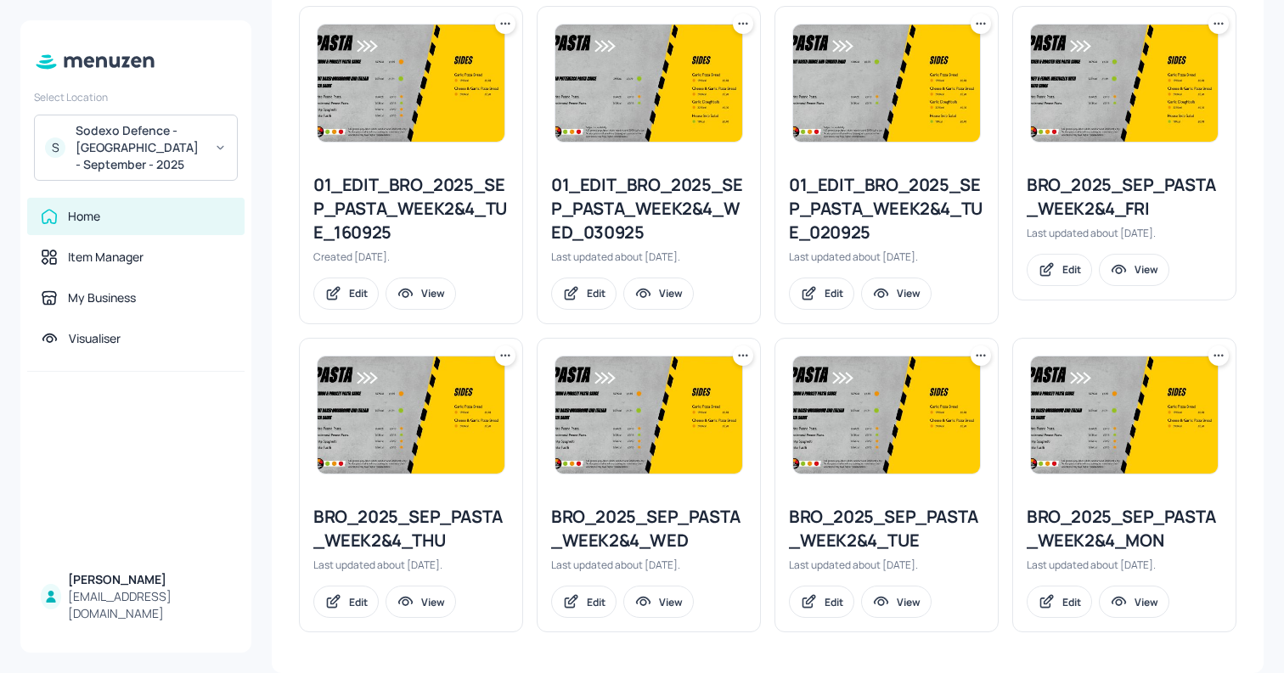
click at [977, 352] on icon at bounding box center [980, 355] width 17 height 17
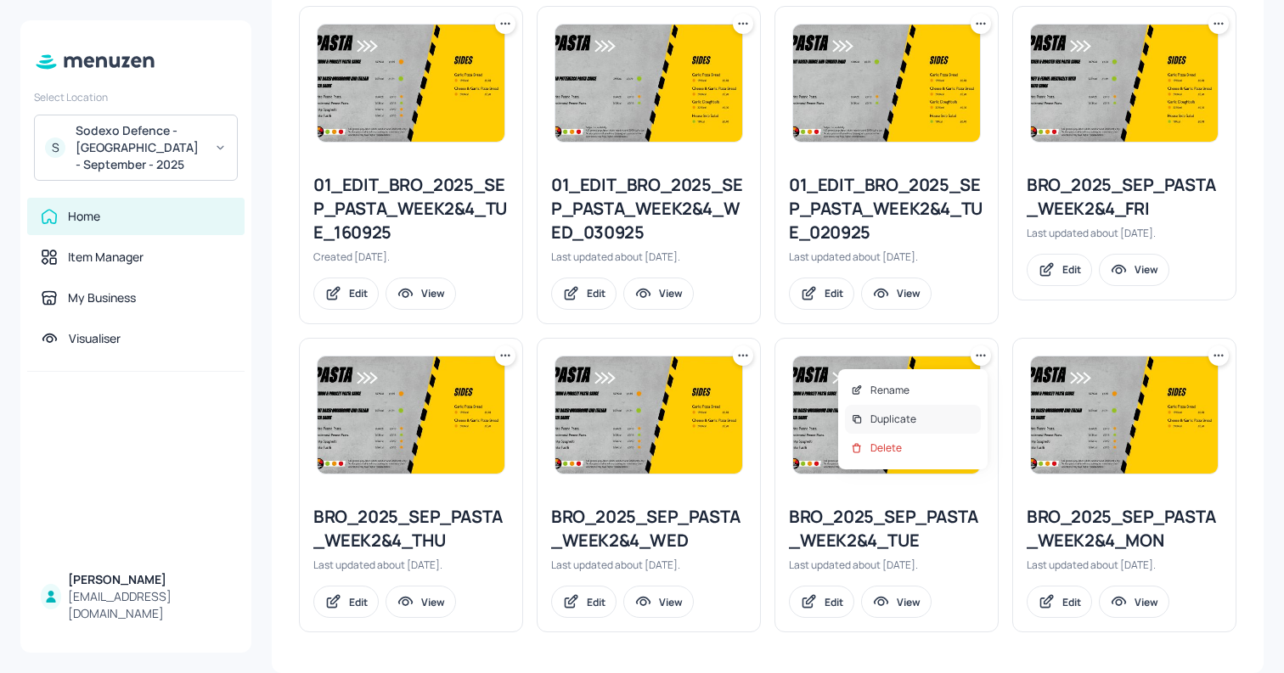
click at [942, 413] on div "Duplicate" at bounding box center [913, 419] width 136 height 29
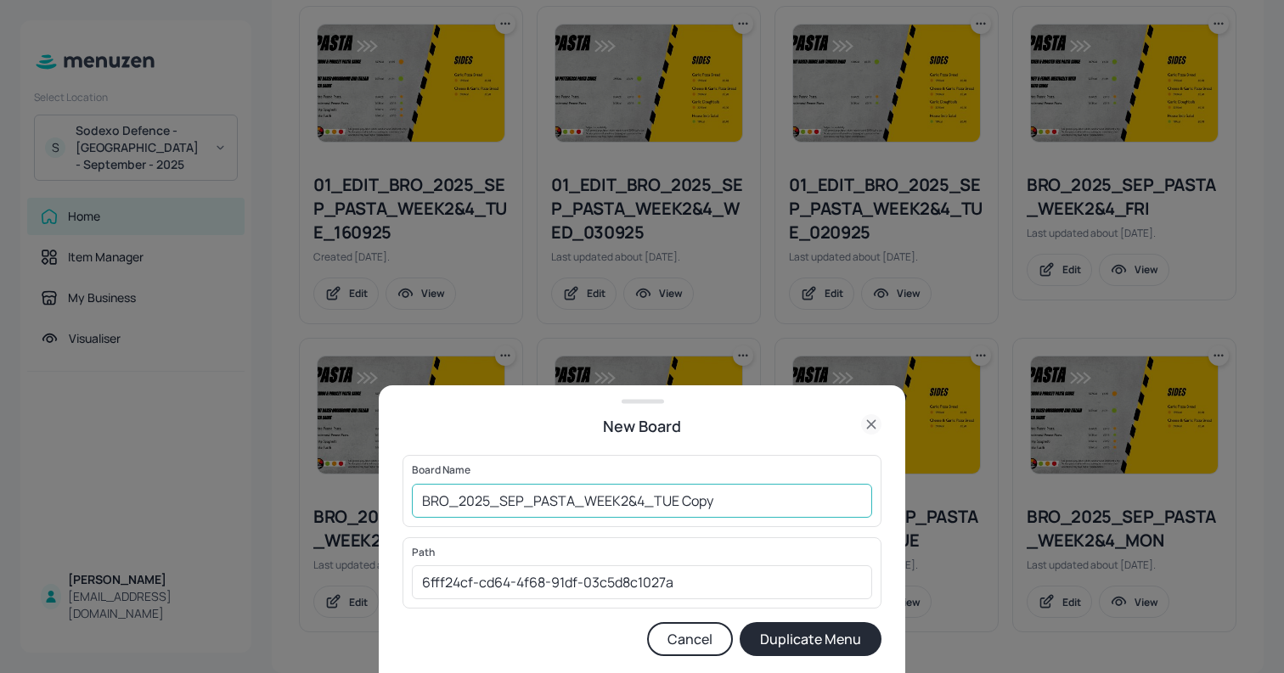
click at [708, 496] on input "BRO_2025_SEP_PASTA_WEEK2&4_TUE Copy" at bounding box center [642, 501] width 460 height 34
type input "01ED_BRO_2025_SEP_PASTA_WEEK2&4_TUE 141025"
click at [818, 637] on button "Duplicate Menu" at bounding box center [811, 639] width 142 height 34
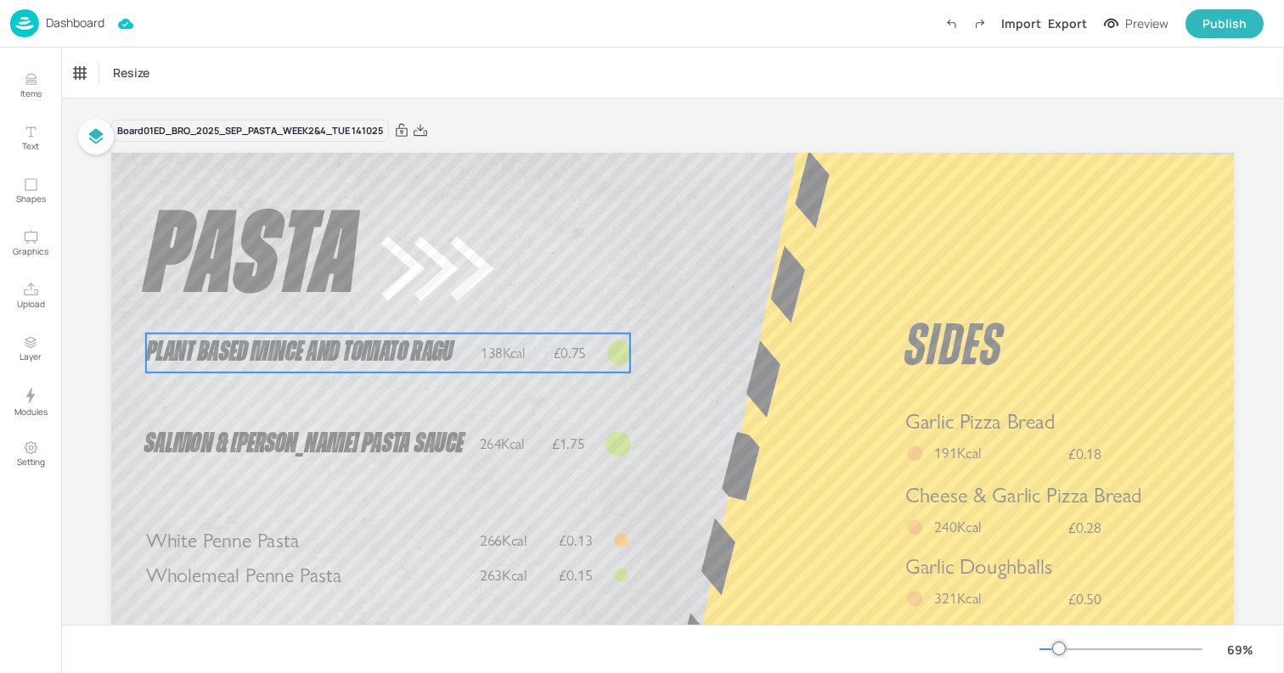
click at [510, 360] on span "138Kcal" at bounding box center [503, 353] width 45 height 18
click at [447, 299] on div "Delete" at bounding box center [442, 305] width 22 height 22
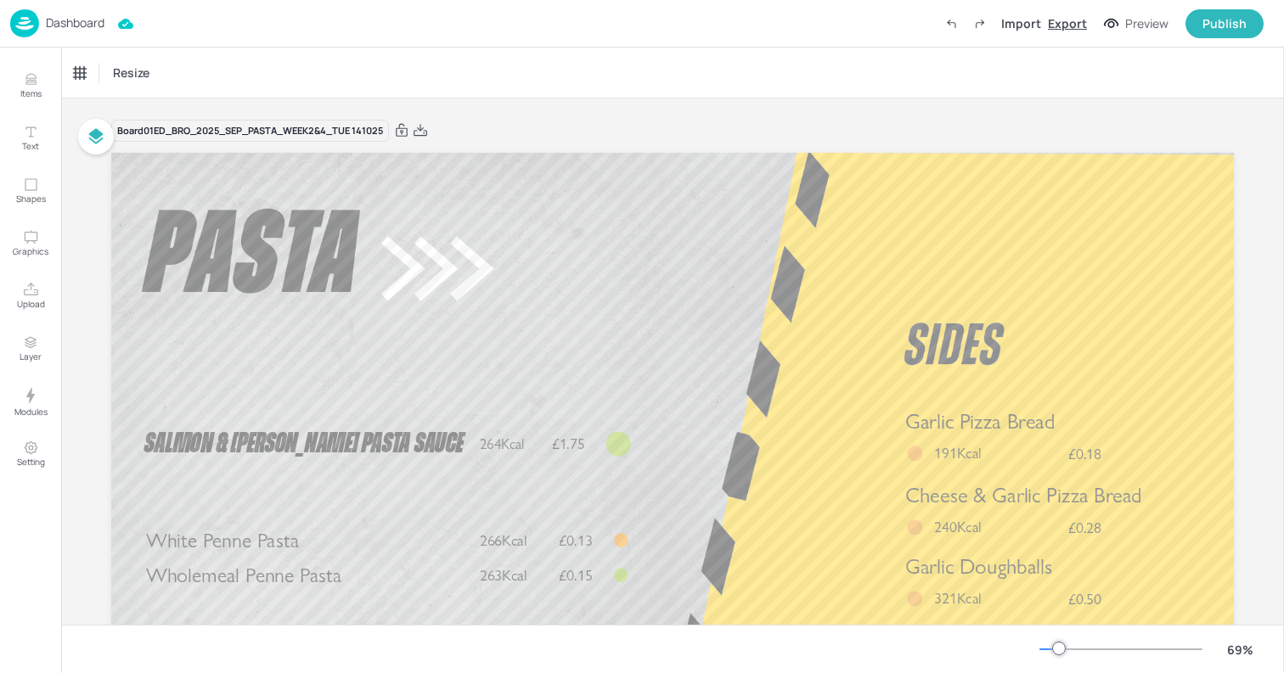
click at [1064, 23] on div "Export" at bounding box center [1067, 23] width 39 height 18
